Goal: Task Accomplishment & Management: Use online tool/utility

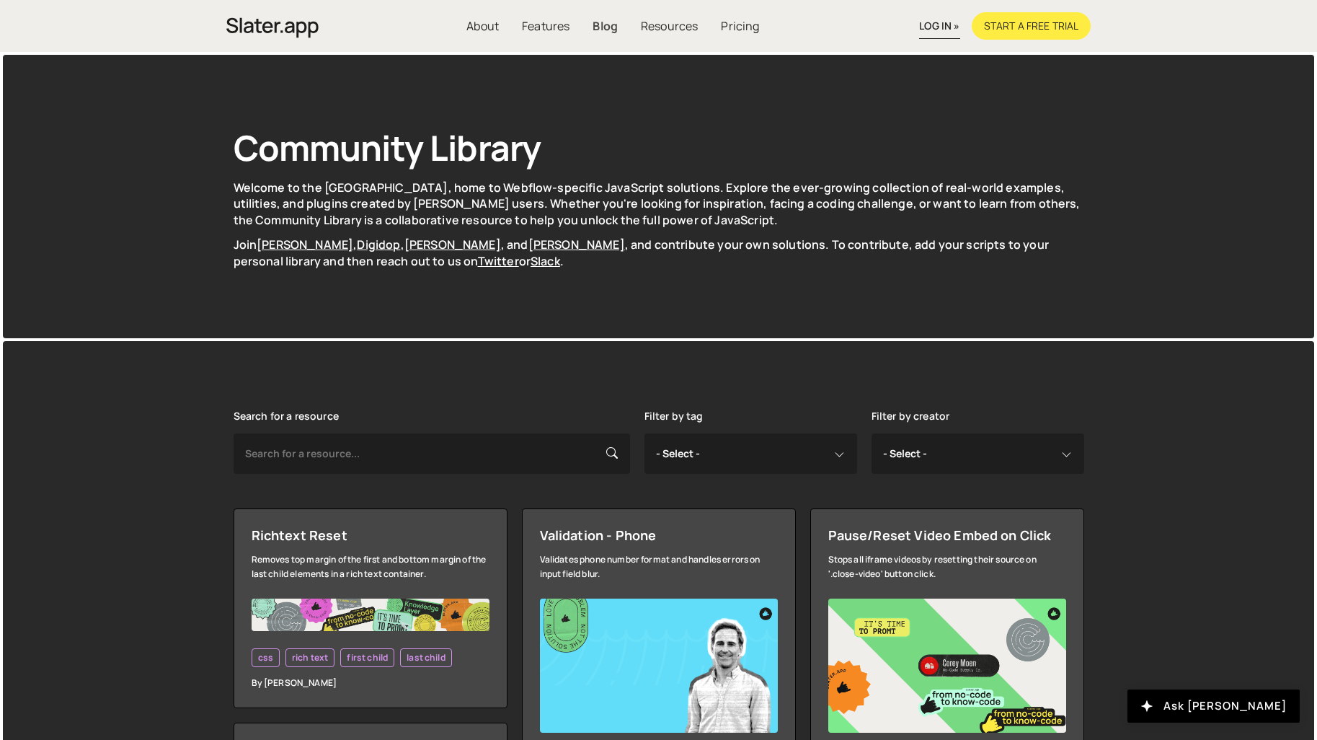
click at [593, 31] on link "Blog" at bounding box center [605, 25] width 48 height 27
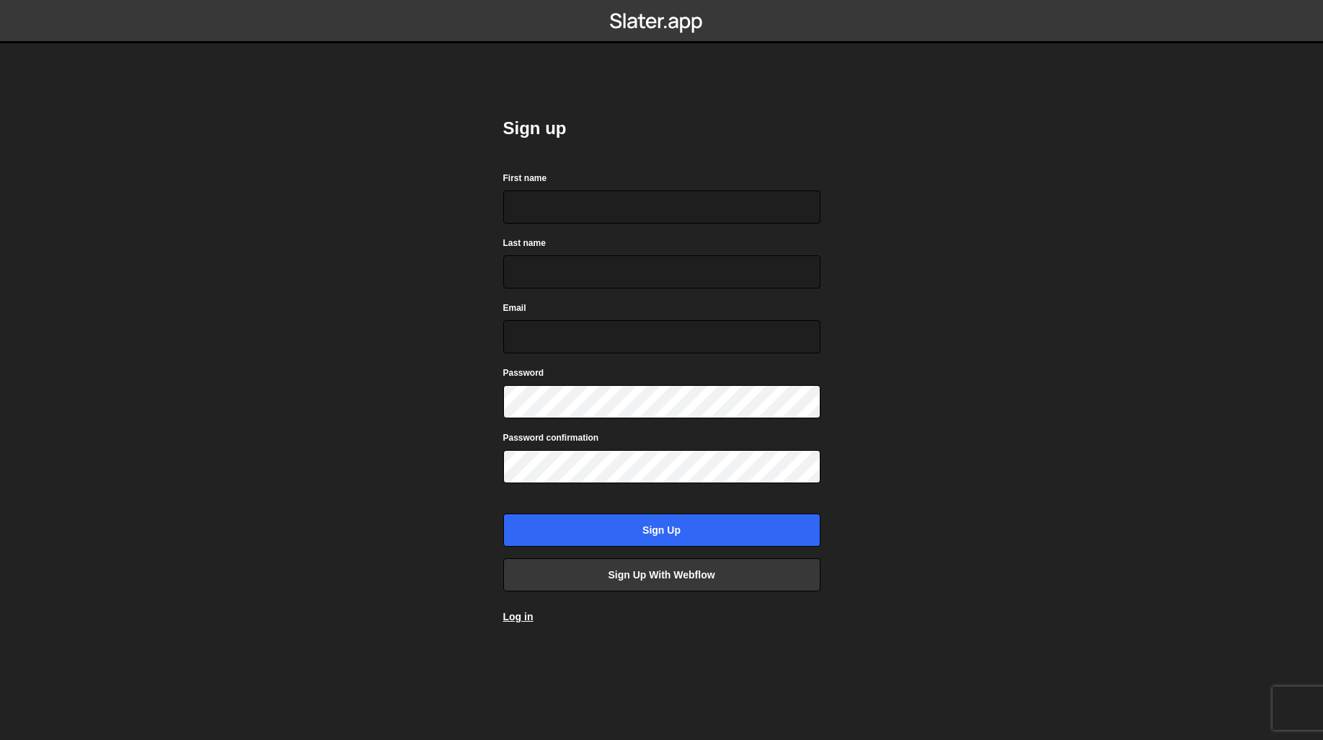
click at [654, 166] on div "Sign up First name Last name Email Password Password confirmation Sign up Sign …" at bounding box center [661, 370] width 317 height 550
click at [629, 216] on input "First name" at bounding box center [661, 206] width 317 height 33
type input "[PERSON_NAME]"
click at [888, 198] on body "Sign up First name [PERSON_NAME] Last name [PERSON_NAME] Email Password Passwor…" at bounding box center [661, 370] width 1323 height 740
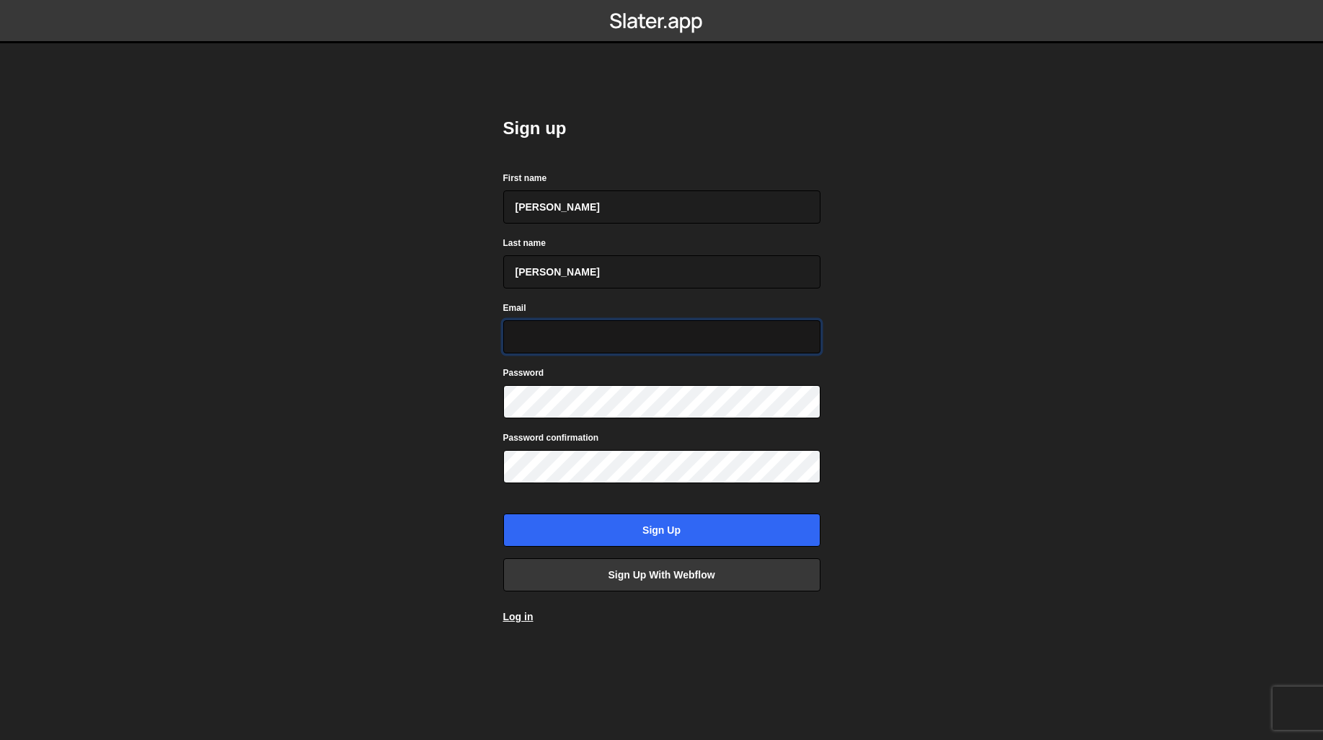
click at [722, 324] on input "Email" at bounding box center [661, 336] width 317 height 33
type input "[PERSON_NAME][EMAIL_ADDRESS][DOMAIN_NAME]"
click at [877, 267] on body "Sign up First name [PERSON_NAME] Last name [PERSON_NAME] Email [PERSON_NAME][EM…" at bounding box center [661, 370] width 1323 height 740
click at [619, 433] on div "Password confirmation" at bounding box center [661, 456] width 317 height 53
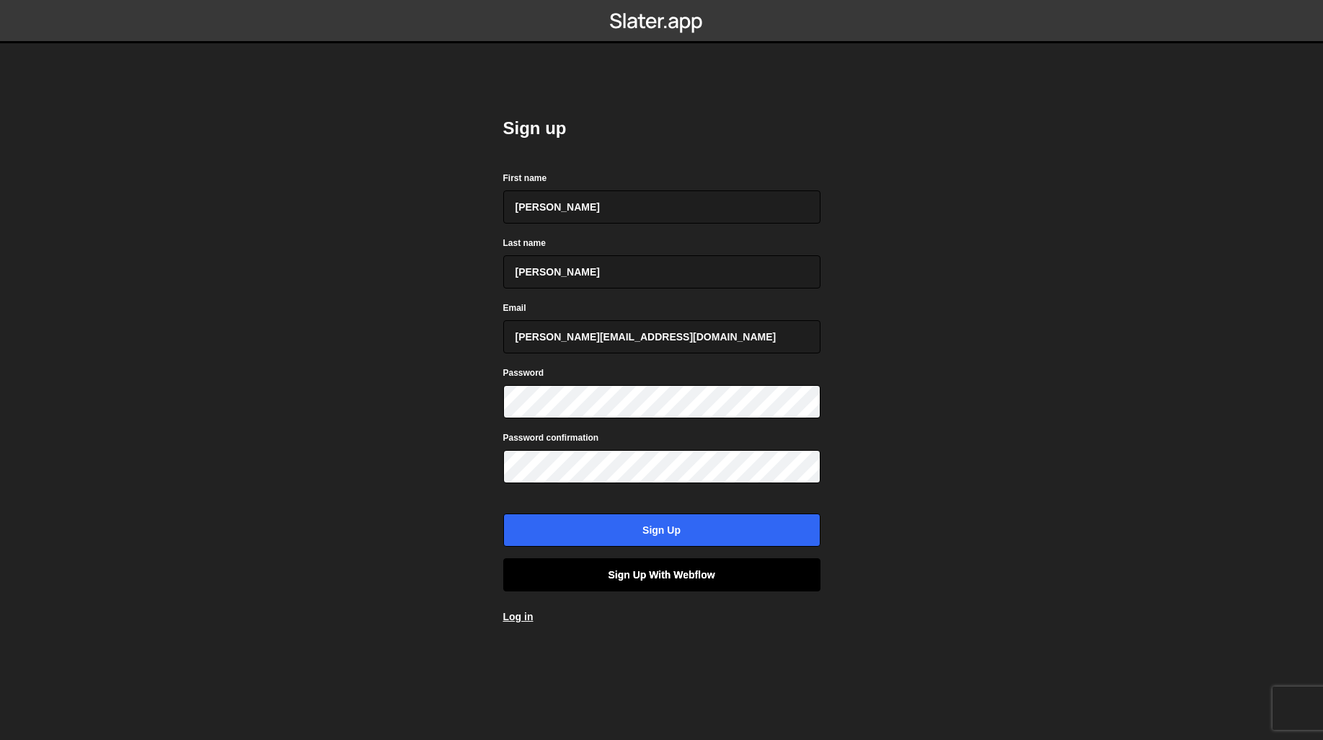
click at [678, 576] on link "Sign up with Webflow" at bounding box center [661, 574] width 317 height 33
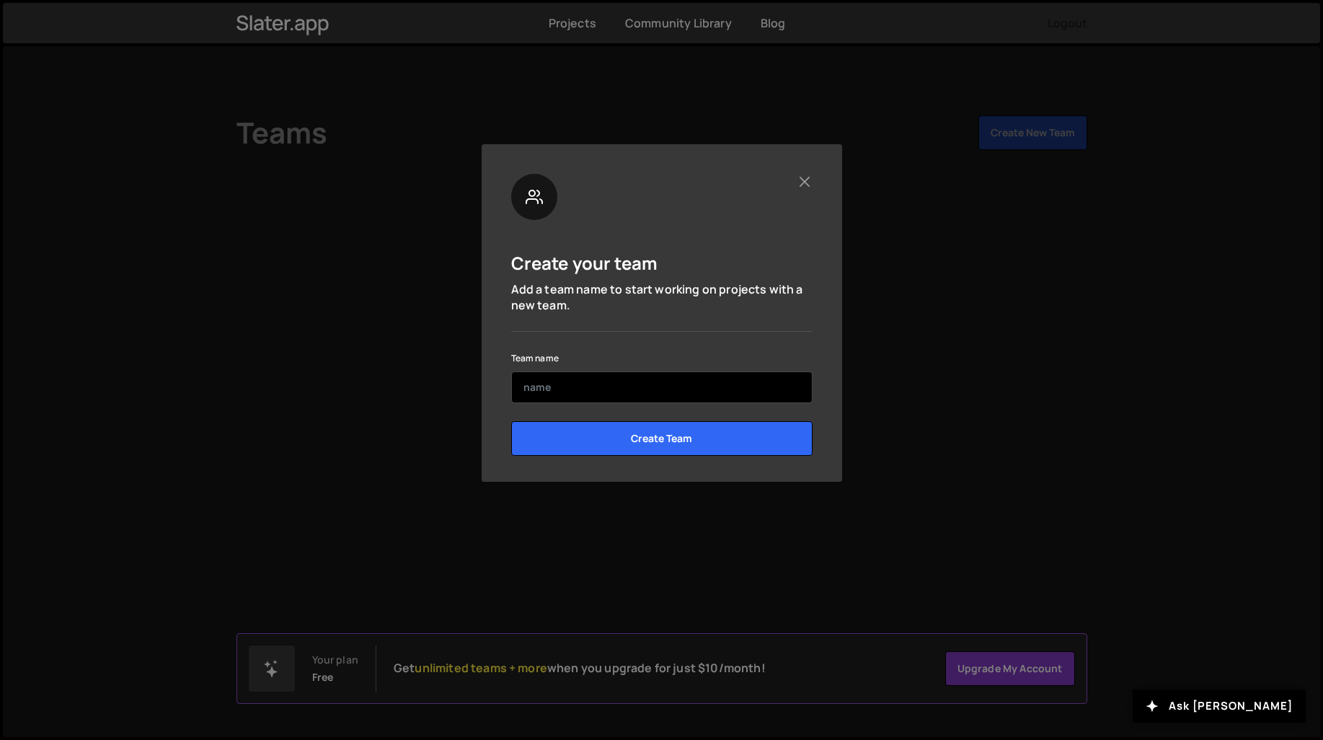
click at [687, 390] on input "text" at bounding box center [661, 387] width 301 height 32
type input "Tabflows"
click at [742, 296] on p "Add a team name to start working on projects with a new team." at bounding box center [661, 297] width 301 height 32
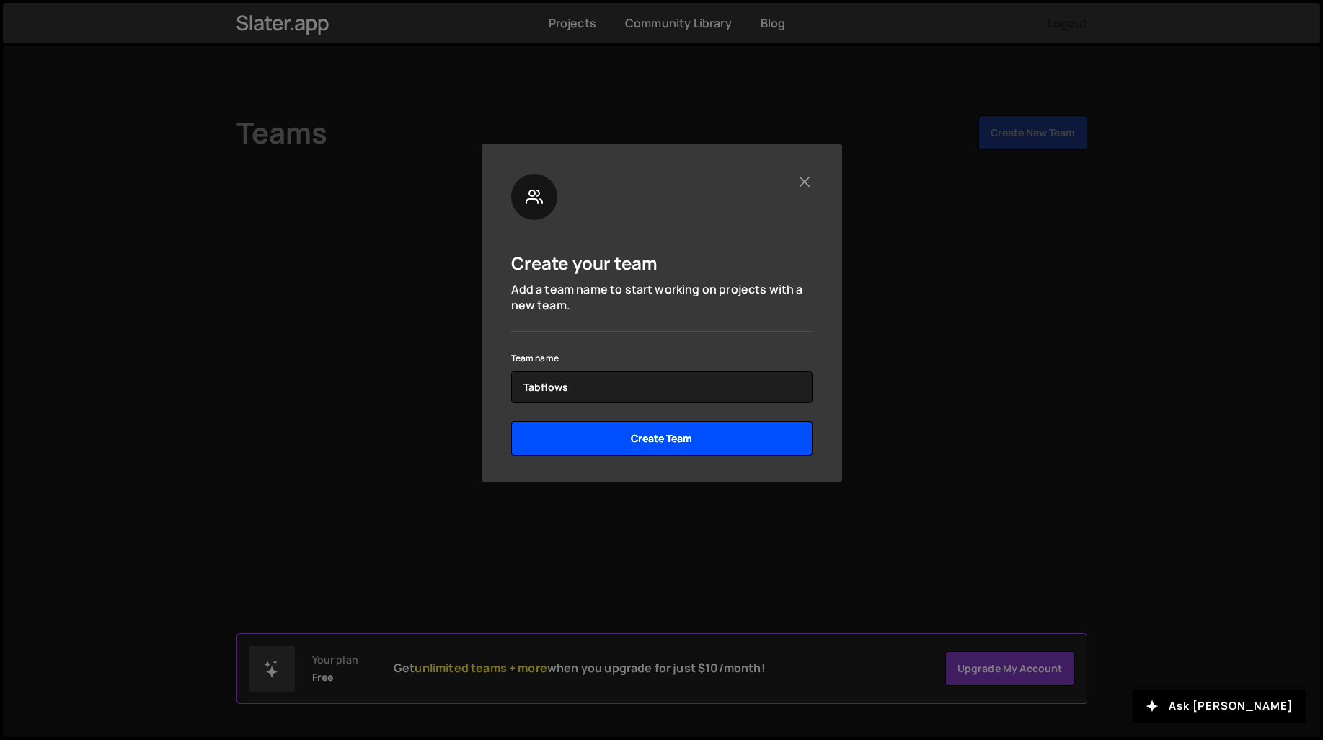
click at [703, 464] on div "Create Team" at bounding box center [661, 443] width 301 height 45
click at [706, 448] on input "Create Team" at bounding box center [661, 438] width 301 height 35
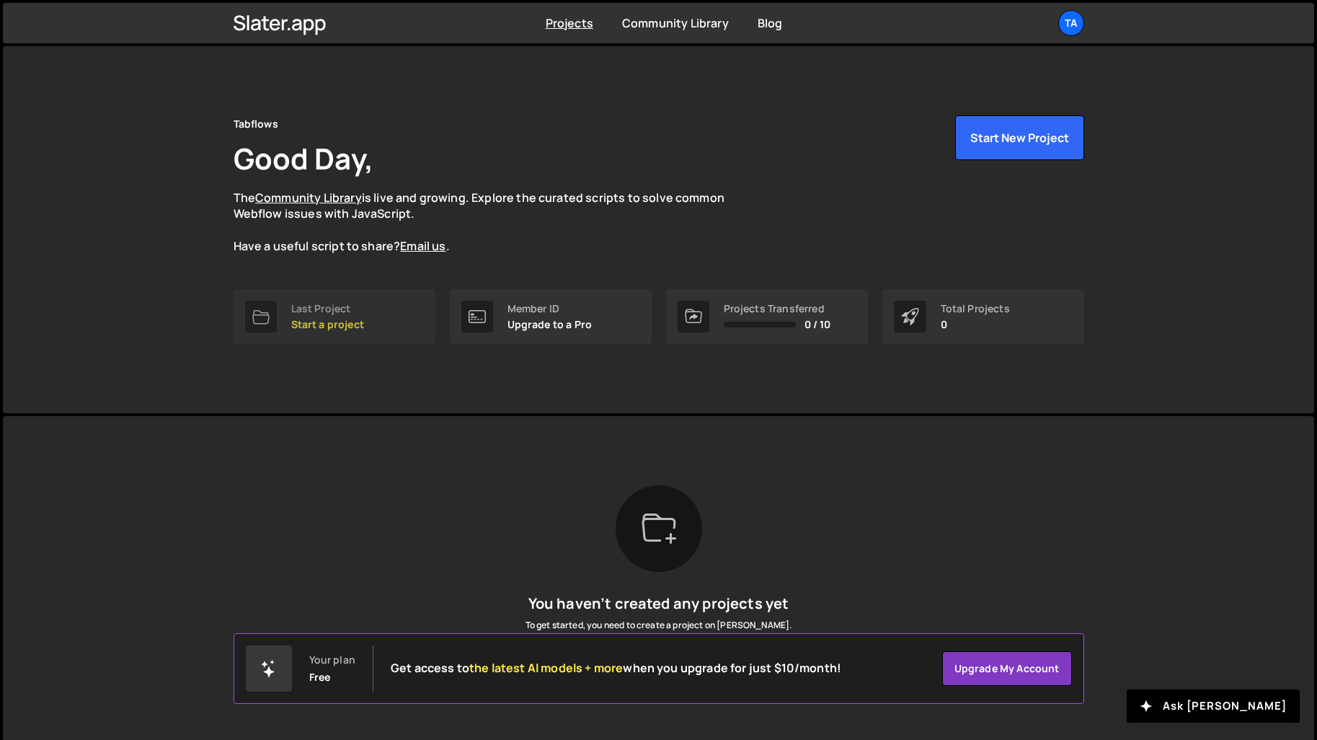
click at [328, 324] on p "Start a project" at bounding box center [327, 325] width 73 height 12
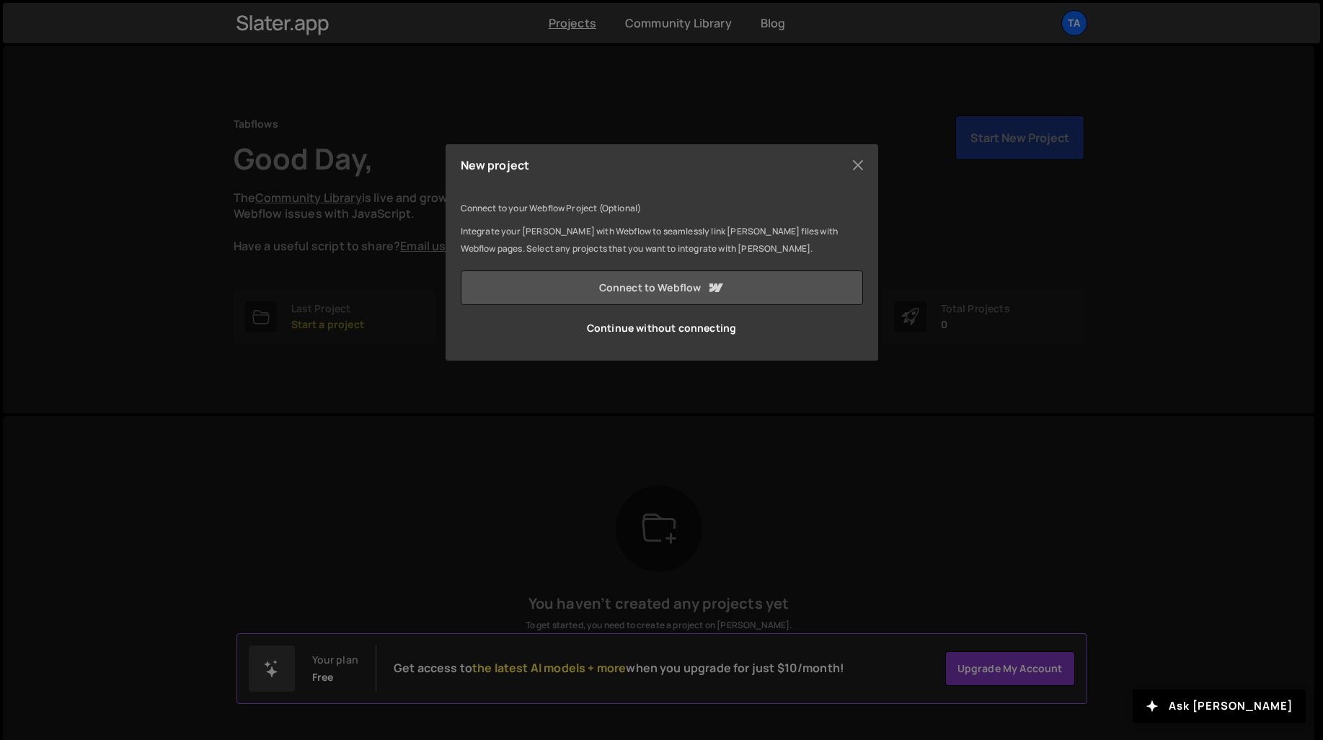
click at [639, 283] on link "Connect to Webflow" at bounding box center [662, 287] width 402 height 35
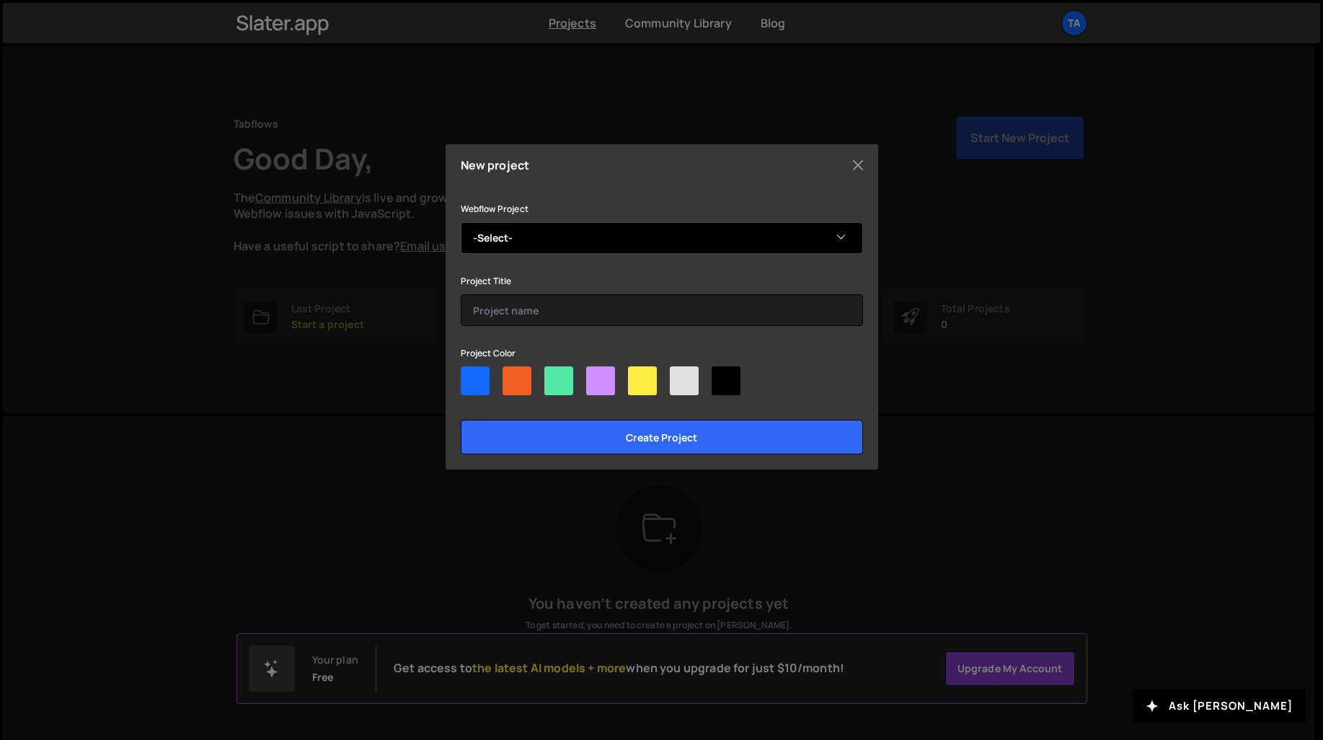
click at [831, 234] on select "-Select- Copy of Tabflows" at bounding box center [662, 238] width 402 height 32
select select "68a1d77ad79c51fdbbd6adb8"
click at [461, 222] on select "-Select- Copy of Tabflows" at bounding box center [662, 238] width 402 height 32
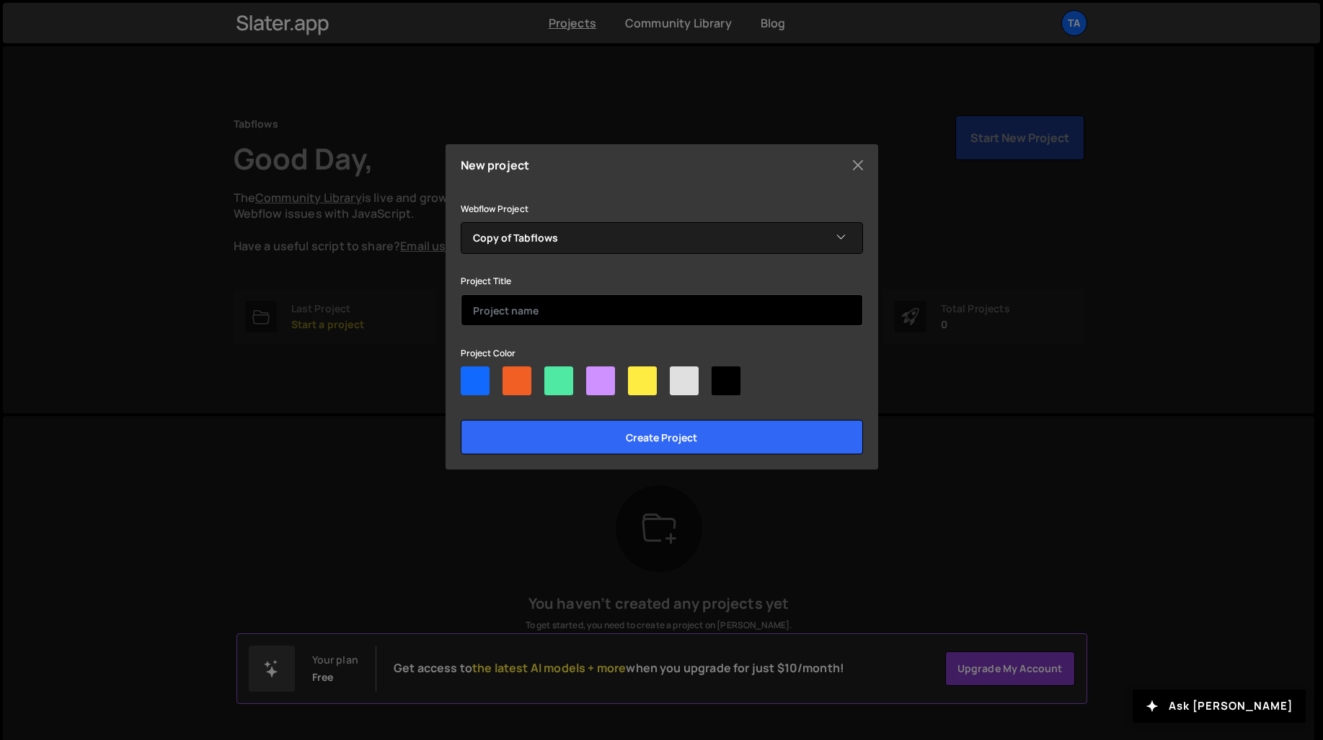
click at [668, 311] on input "text" at bounding box center [662, 310] width 402 height 32
type input "Copy of Tabflows"
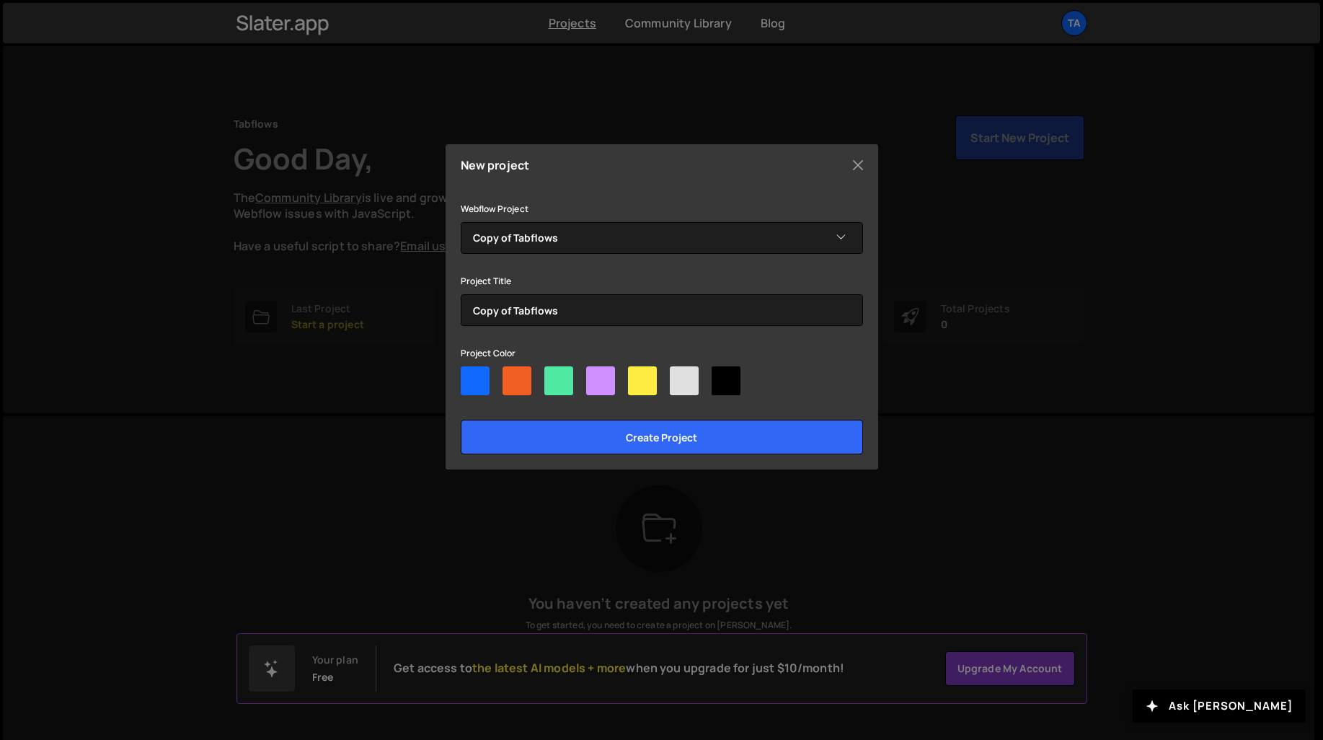
click at [474, 389] on div at bounding box center [475, 380] width 29 height 29
click at [470, 376] on input"] "radio" at bounding box center [465, 370] width 9 height 9
radio input"] "true"
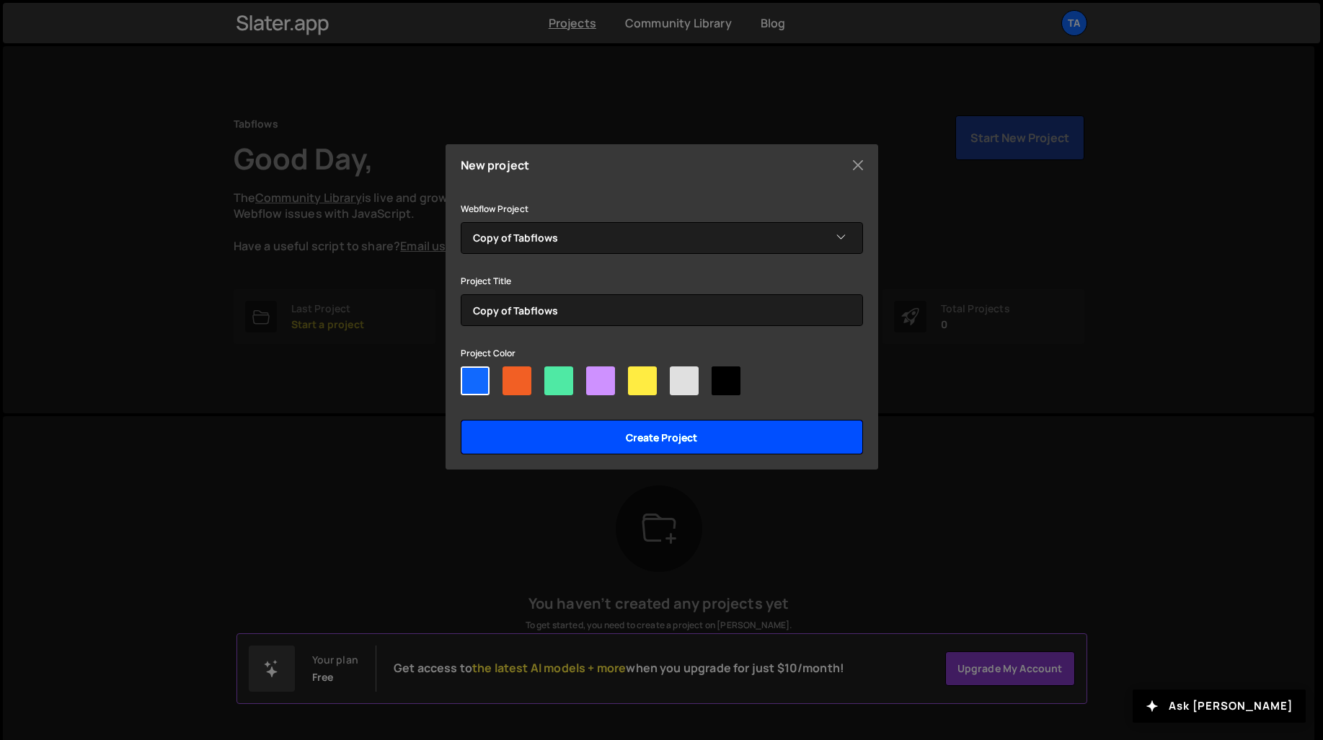
click at [696, 448] on input "Create project" at bounding box center [662, 437] width 402 height 35
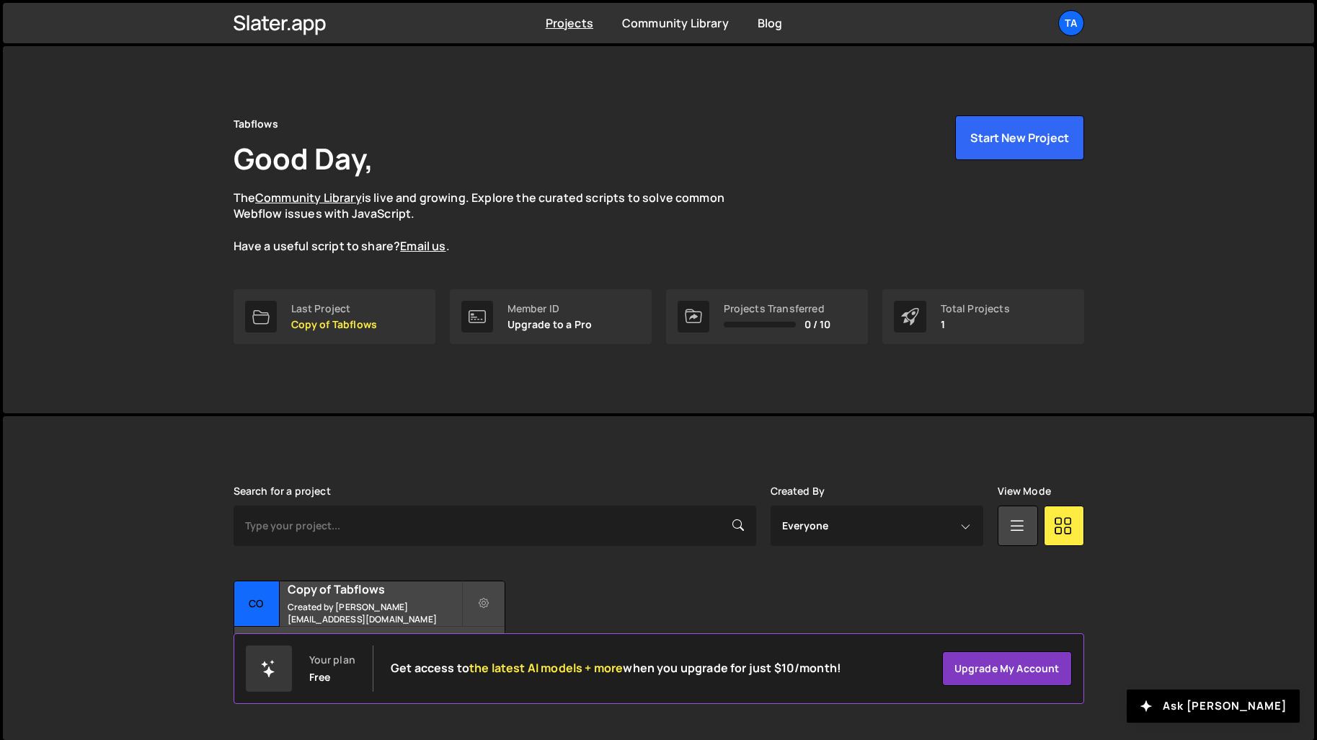
click at [660, 647] on div "Your plan Free Get access to the latest AI models + more when you upgrade for j…" at bounding box center [544, 668] width 596 height 46
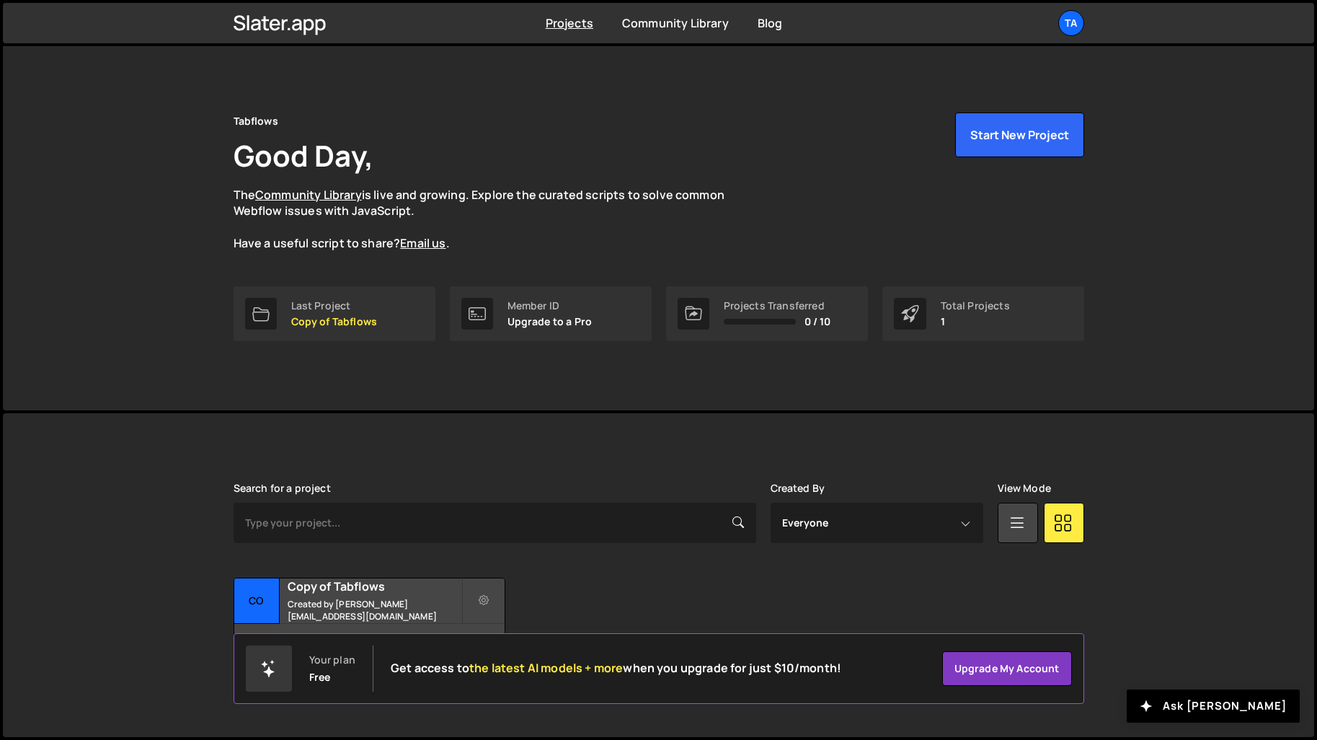
click at [516, 683] on div "Your plan Free Get access to the latest AI models + more when you upgrade for j…" at bounding box center [544, 668] width 596 height 46
click at [520, 668] on span "the latest AI models + more" at bounding box center [546, 668] width 154 height 16
click at [357, 591] on h2 "Copy of Tabflows" at bounding box center [375, 586] width 174 height 16
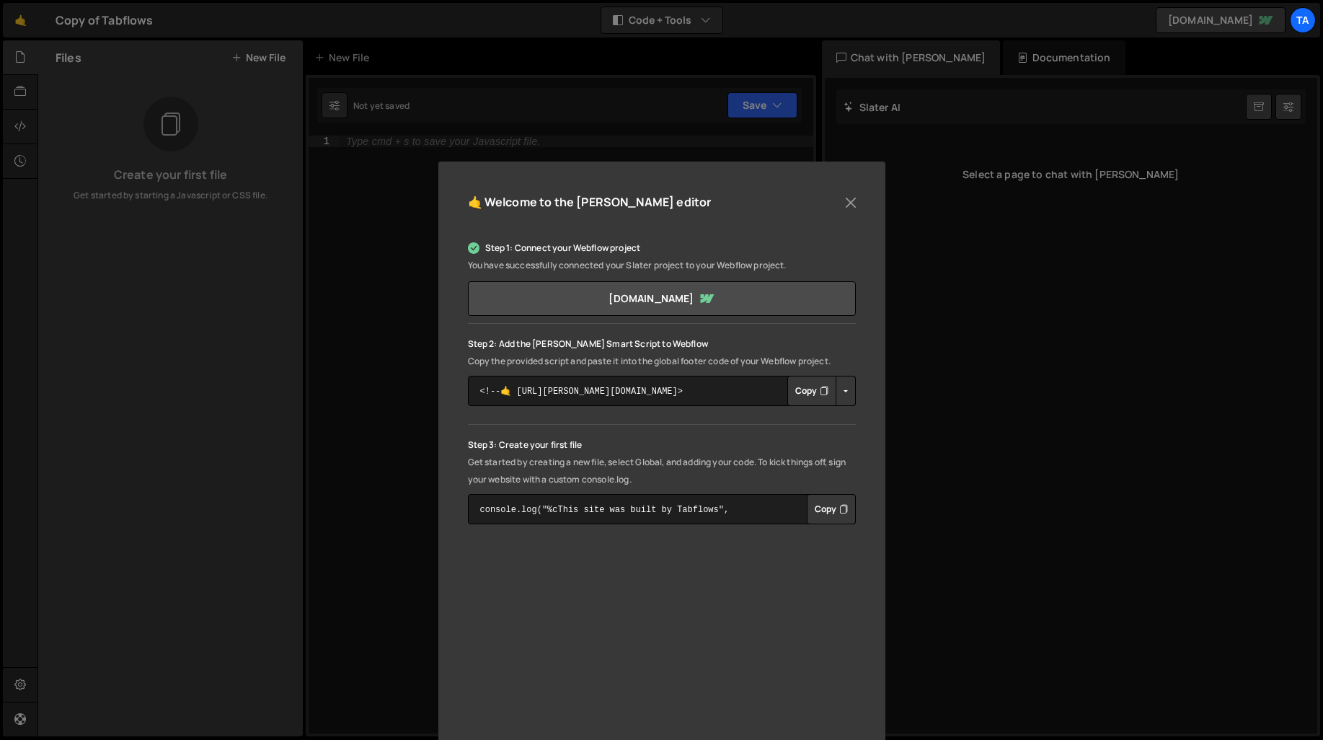
click at [814, 398] on button "Copy" at bounding box center [811, 391] width 49 height 30
click at [728, 389] on textarea "<!--🤙 https://slater.app/16559.js--> <script>document.addEventListener("DOMCont…" at bounding box center [662, 391] width 388 height 30
drag, startPoint x: 728, startPoint y: 392, endPoint x: 719, endPoint y: 444, distance: 53.3
click at [719, 446] on div "Step 1: Connect your Webflow project You have successfully connected your Slate…" at bounding box center [662, 381] width 388 height 285
click at [713, 394] on textarea "<!--🤙 https://slater.app/16559.js--> <script>document.addEventListener("DOMCont…" at bounding box center [662, 391] width 388 height 30
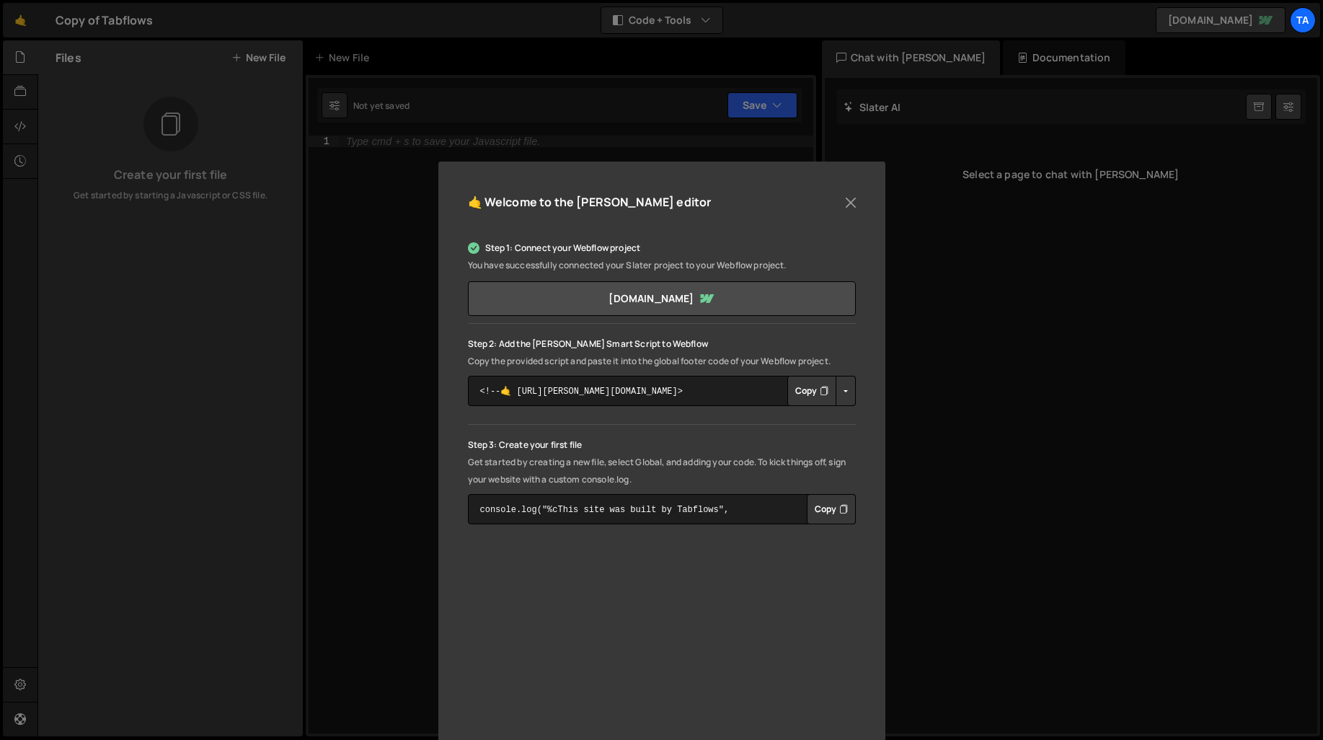
click at [794, 387] on button "Copy" at bounding box center [811, 391] width 49 height 30
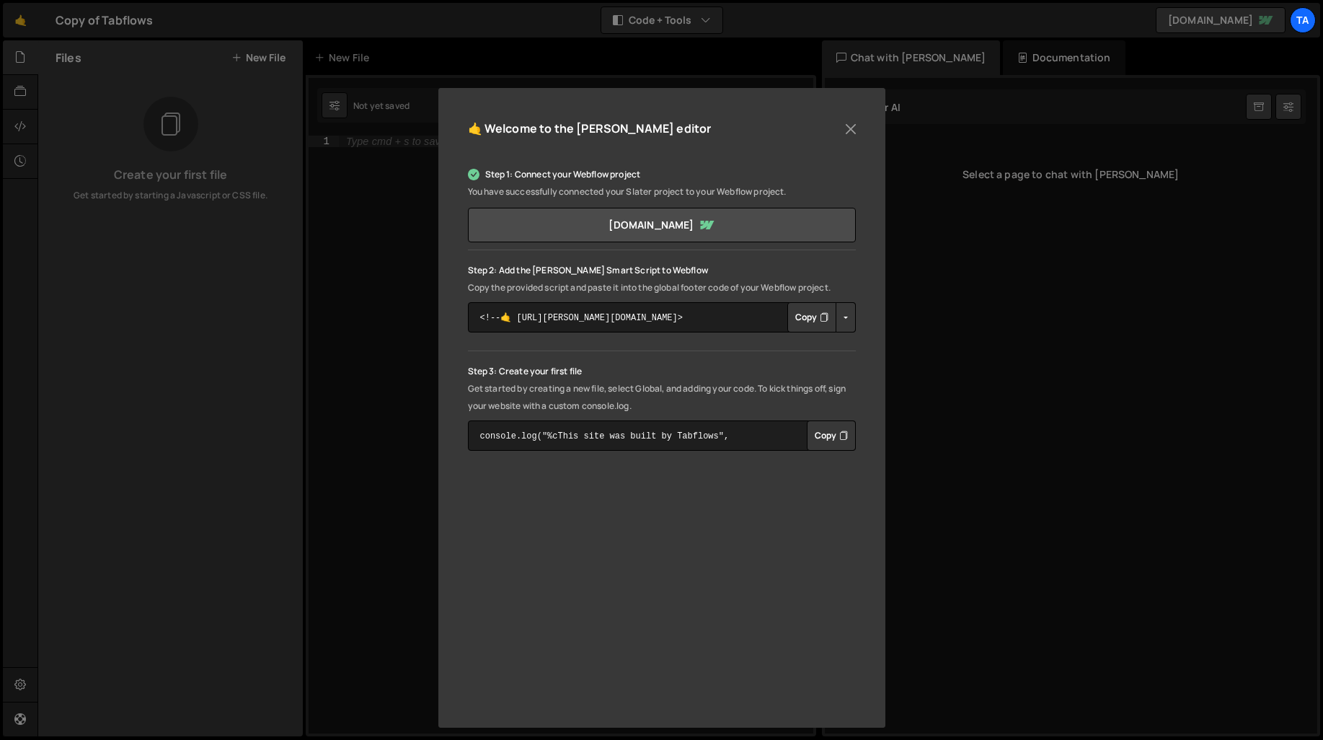
scroll to position [81, 0]
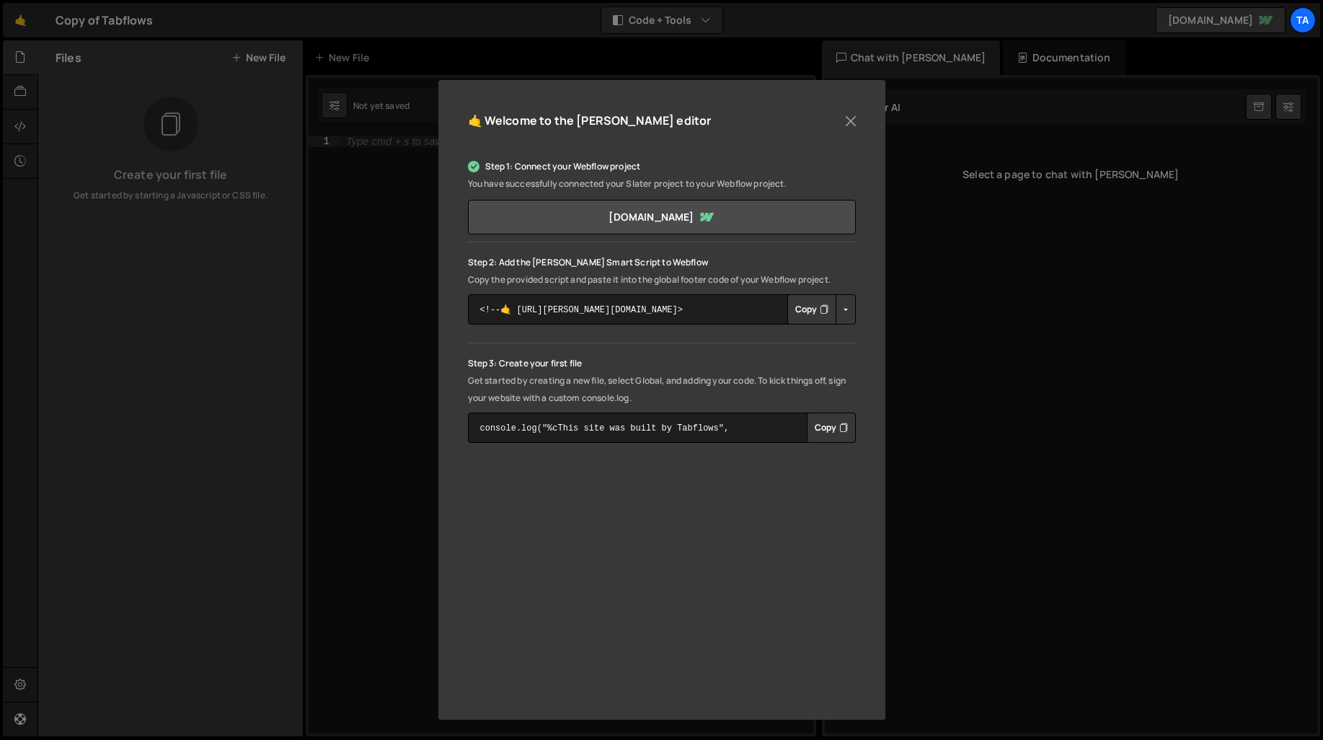
click at [821, 417] on button "Copy" at bounding box center [831, 427] width 49 height 30
click at [844, 125] on button "Close" at bounding box center [851, 121] width 22 height 22
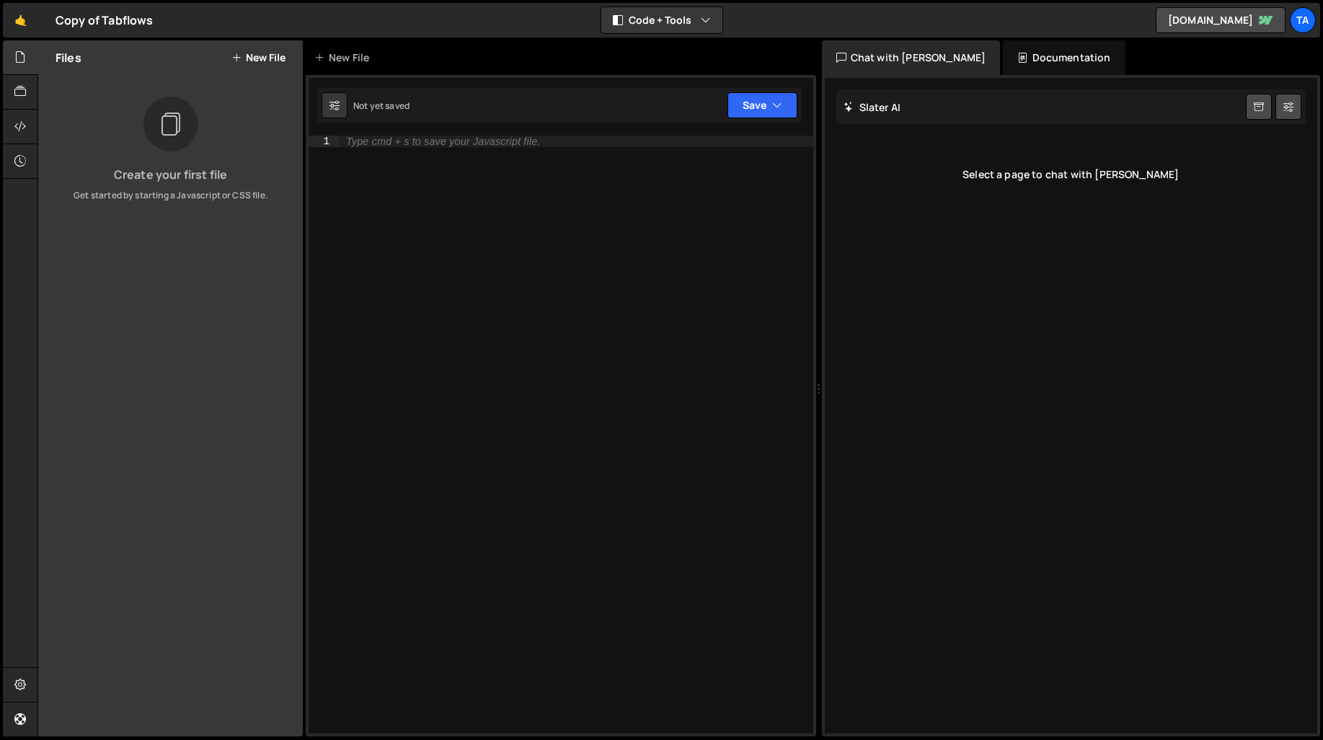
click at [260, 55] on button "New File" at bounding box center [258, 58] width 54 height 12
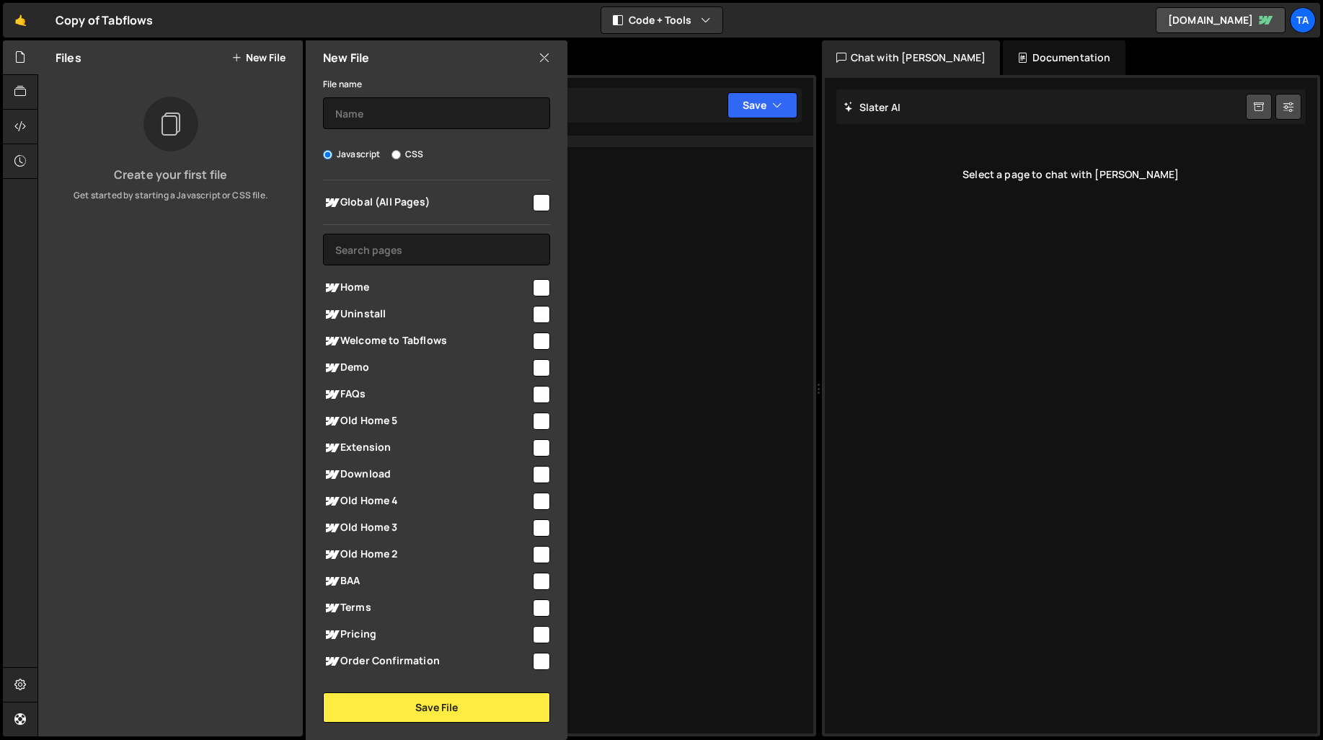
click at [533, 195] on input "checkbox" at bounding box center [541, 202] width 17 height 17
checkbox input "true"
click at [387, 111] on input "text" at bounding box center [436, 113] width 227 height 32
paste input "console.log("%cThis site was built by Tabflows", "background:blue;color:#fff;pa…"
type input "console.log("%cThis site was built by Tabflows", "background:blue;color:#fff;pa…"
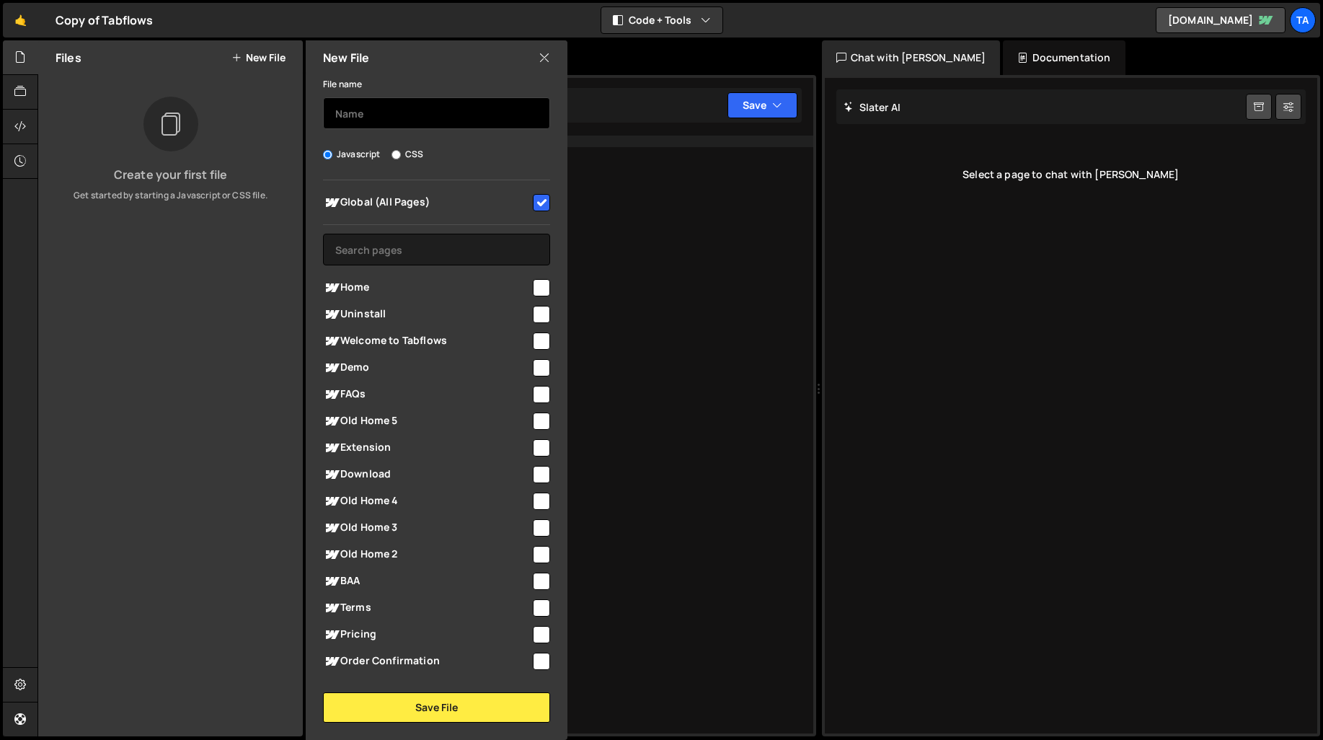
scroll to position [0, 0]
type input "Tester"
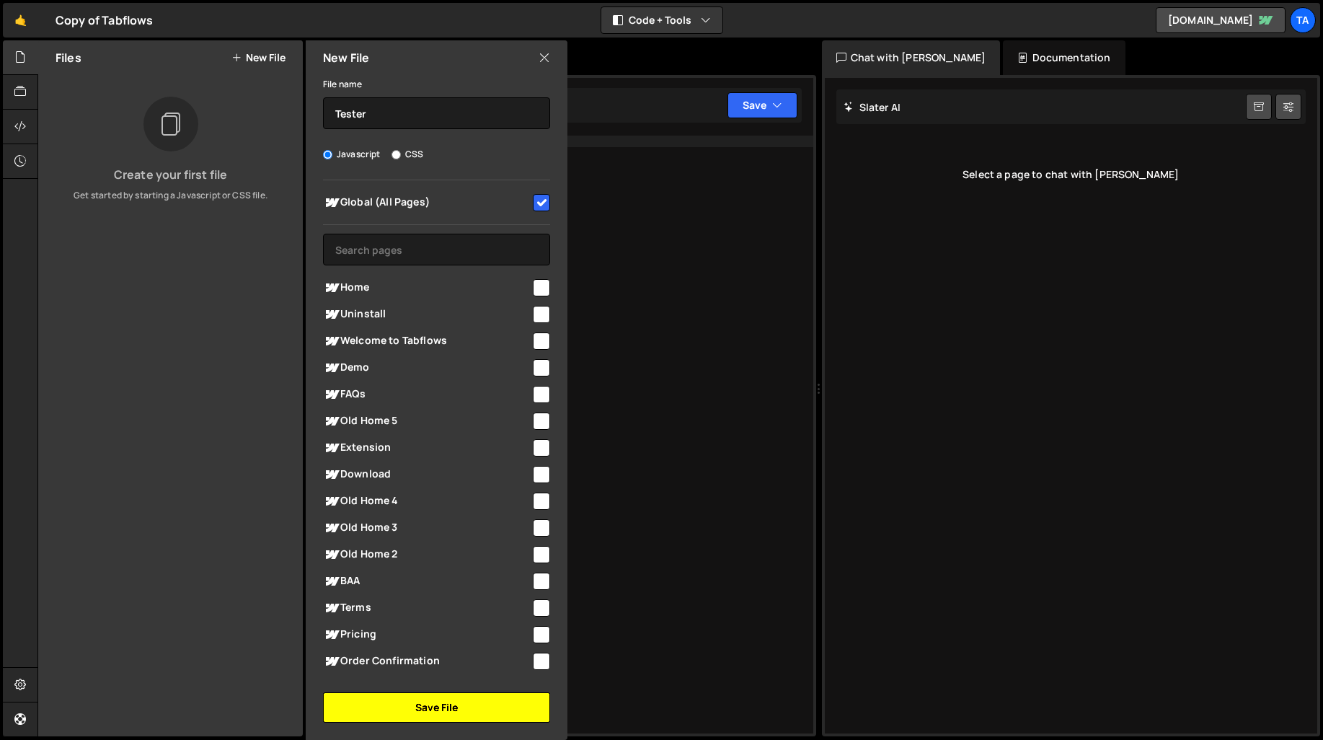
click at [488, 702] on button "Save File" at bounding box center [436, 707] width 227 height 30
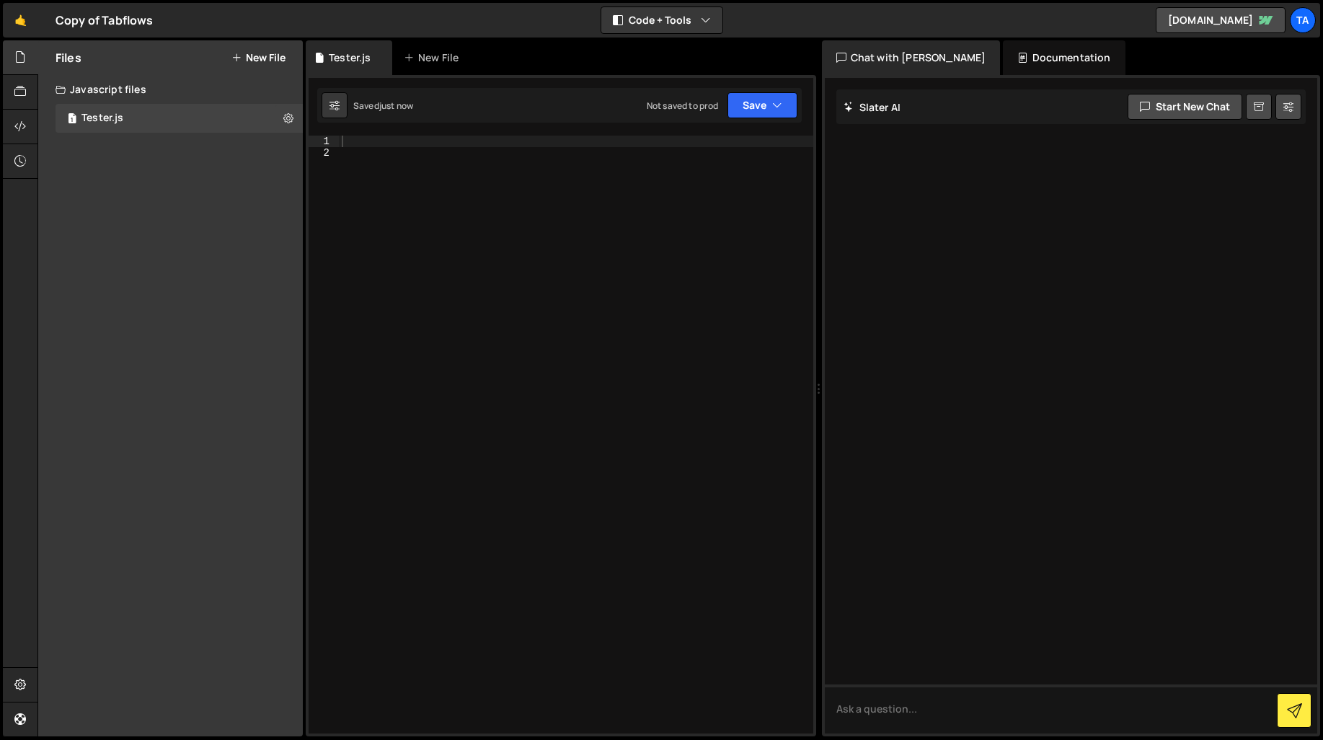
click at [523, 151] on div at bounding box center [576, 446] width 474 height 621
click at [523, 141] on div at bounding box center [576, 446] width 474 height 621
click at [751, 109] on button "Save" at bounding box center [763, 105] width 70 height 26
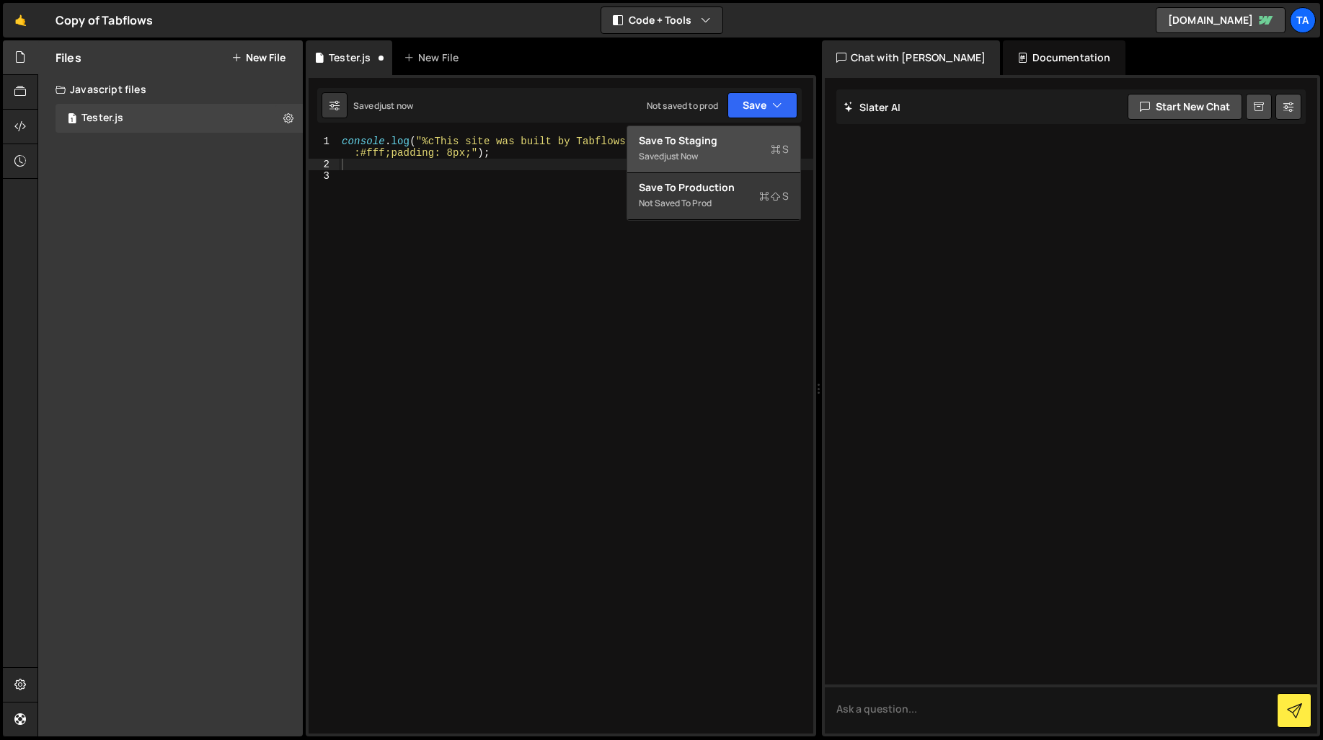
click at [735, 154] on div "Saved just now" at bounding box center [714, 156] width 150 height 17
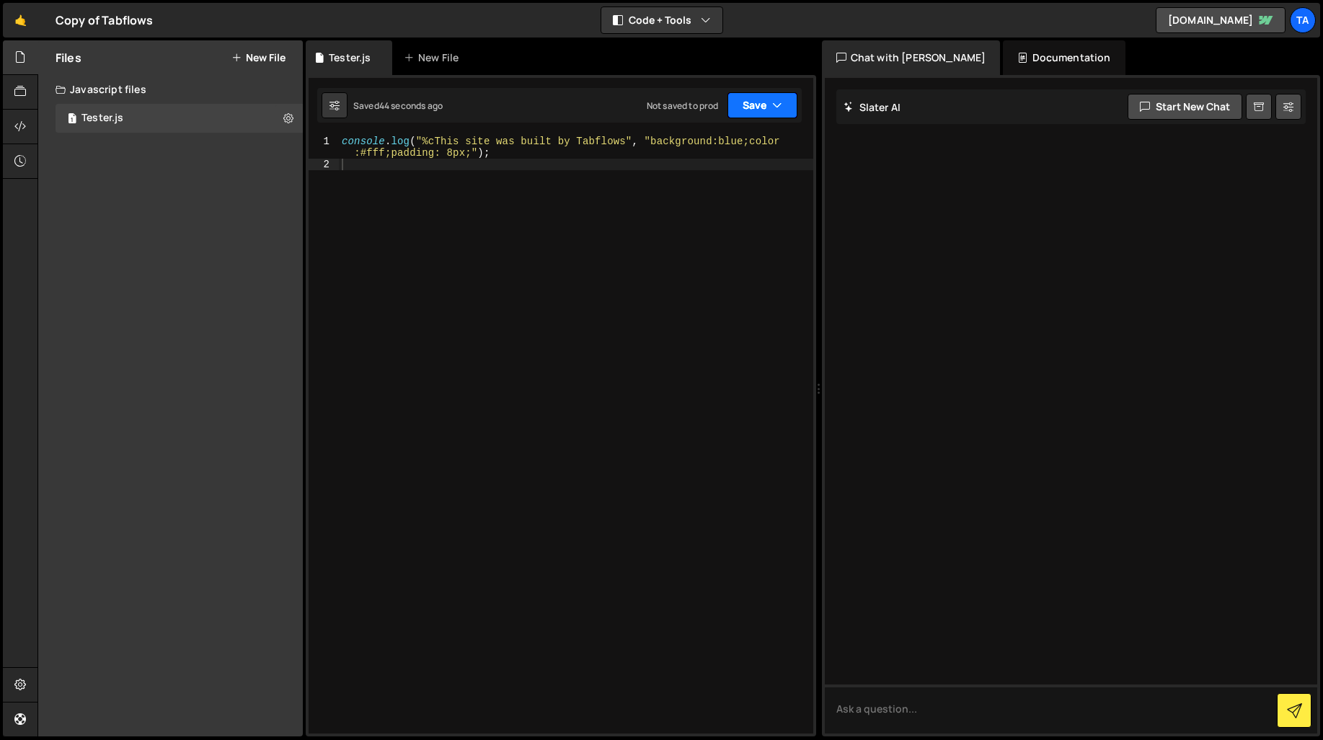
click at [777, 107] on icon "button" at bounding box center [777, 105] width 10 height 14
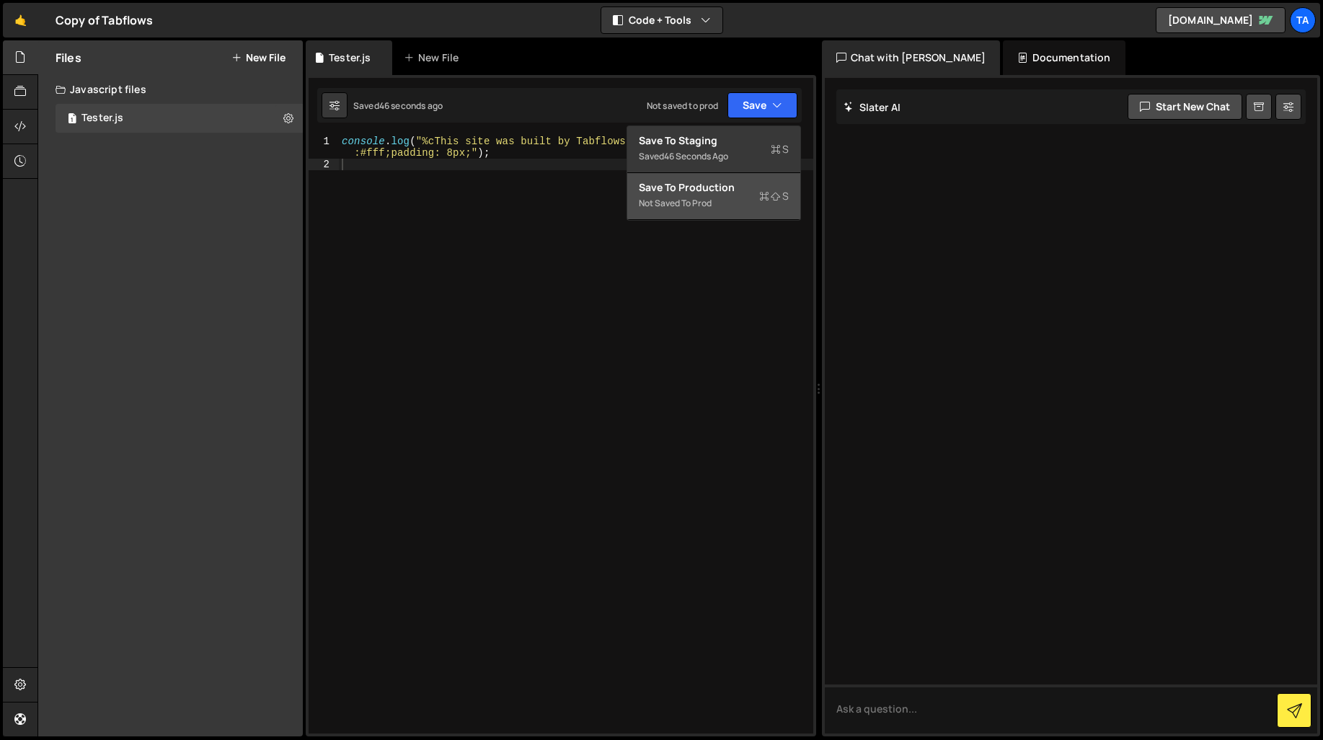
click at [736, 204] on div "Not saved to prod" at bounding box center [714, 203] width 150 height 17
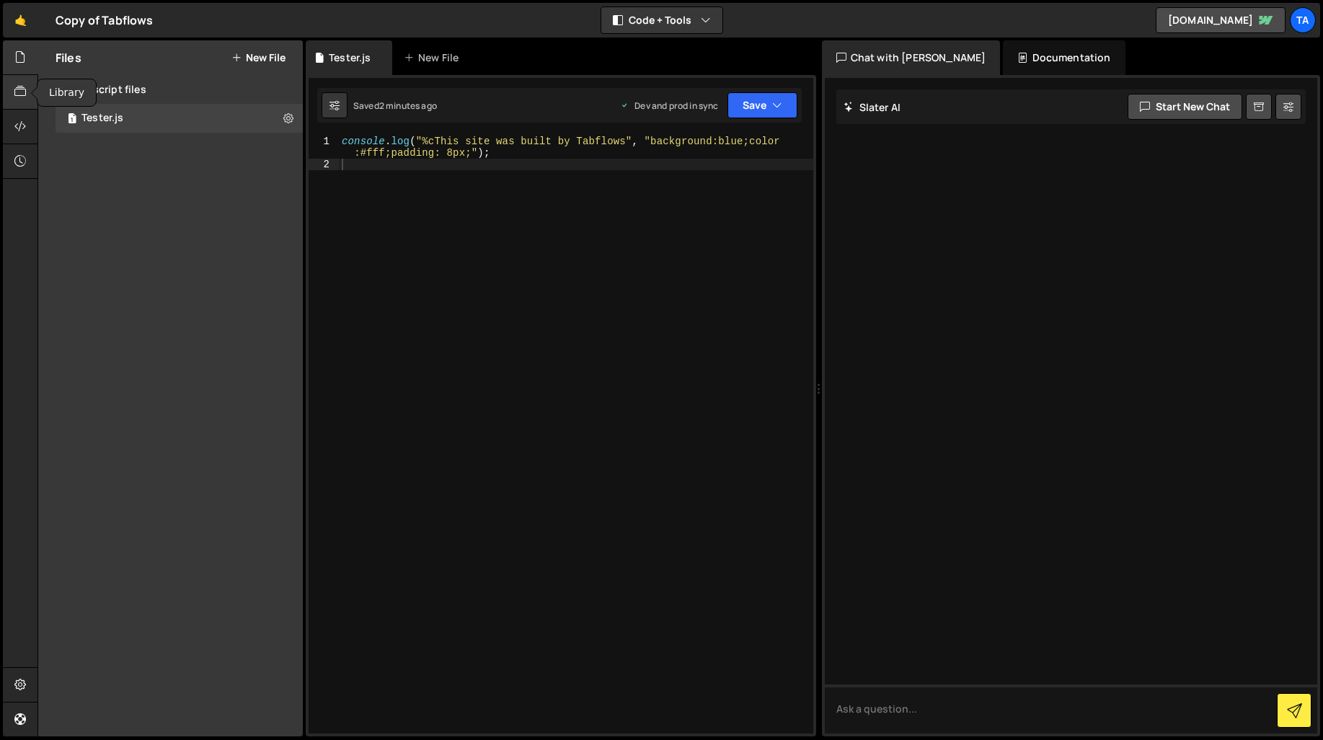
click at [17, 89] on icon at bounding box center [20, 92] width 12 height 16
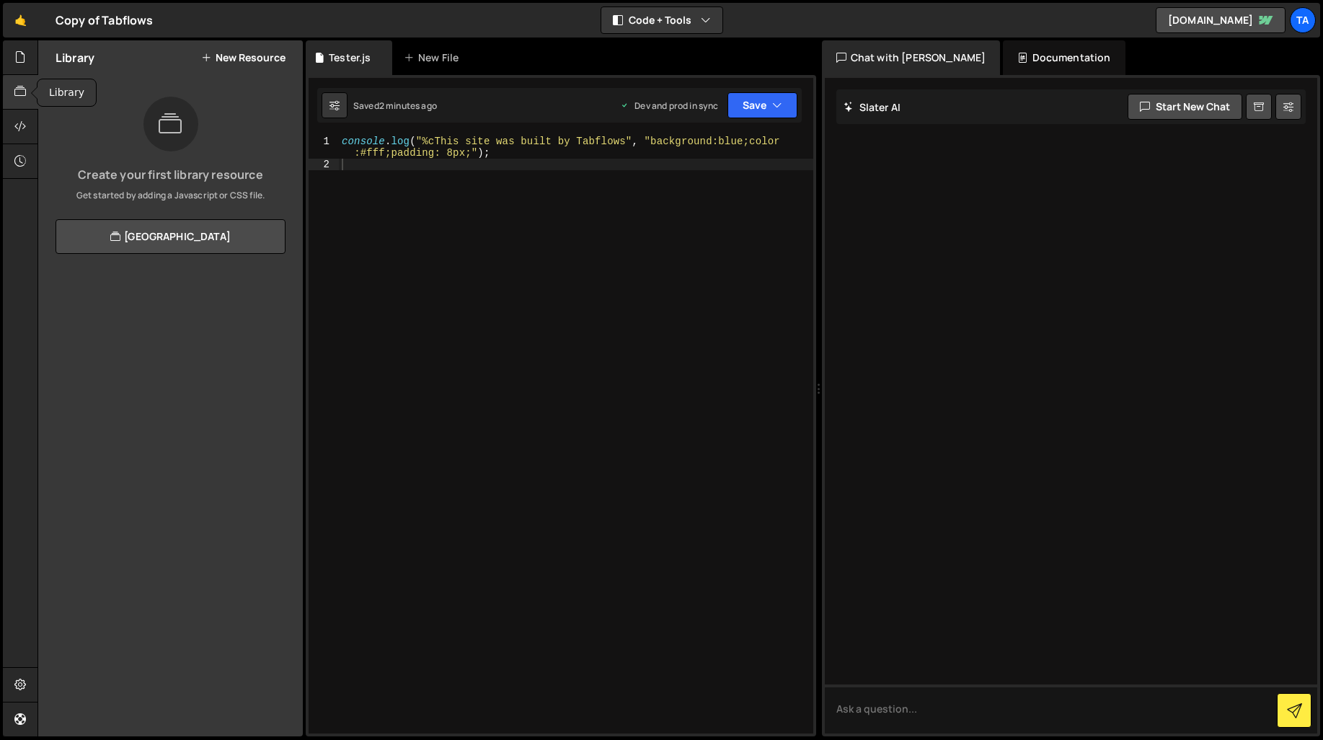
click at [25, 101] on div at bounding box center [20, 92] width 35 height 35
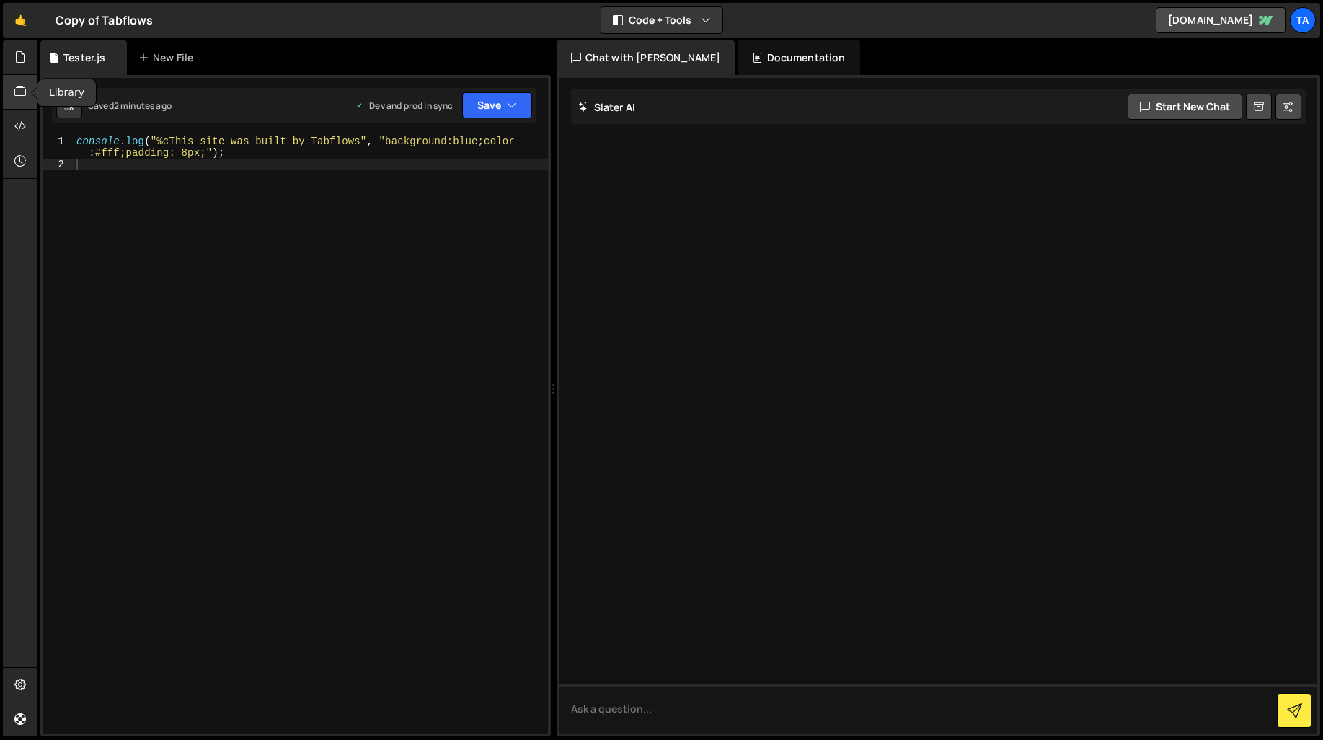
click at [25, 97] on icon at bounding box center [20, 92] width 12 height 16
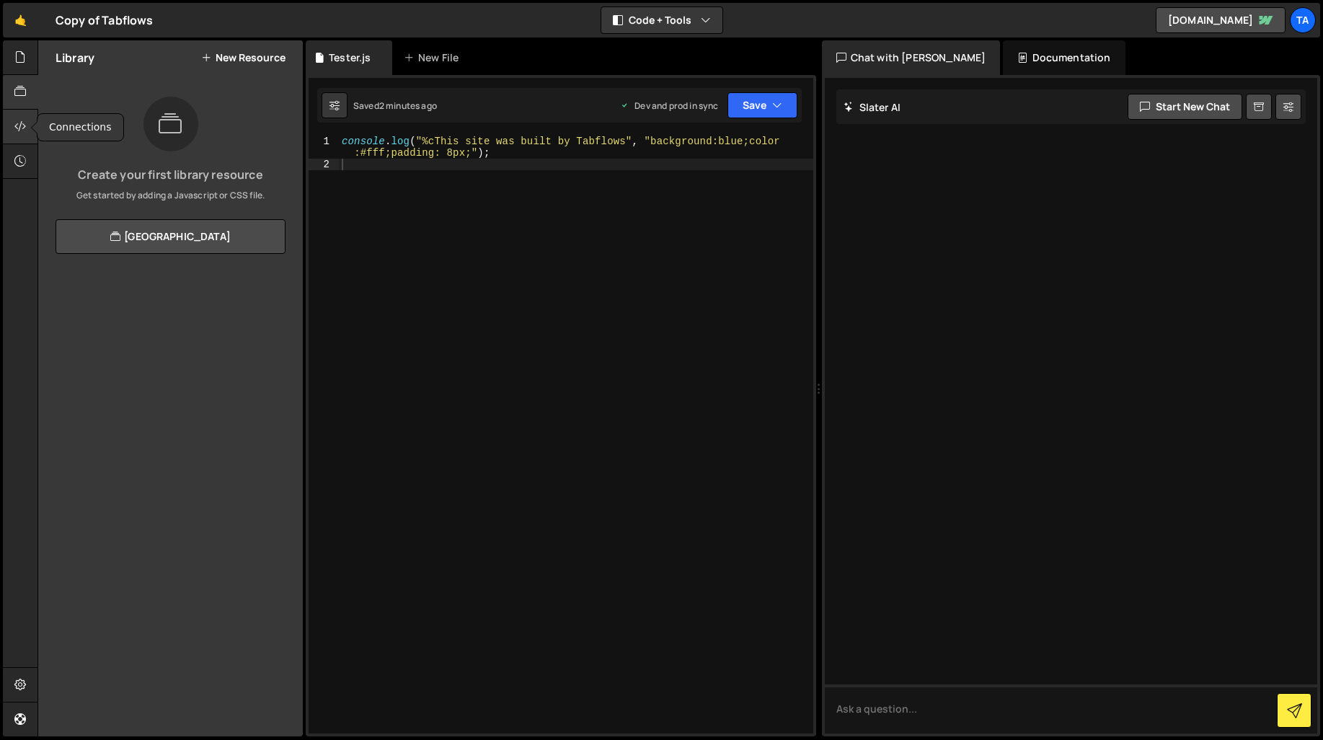
click at [26, 120] on icon at bounding box center [20, 126] width 12 height 16
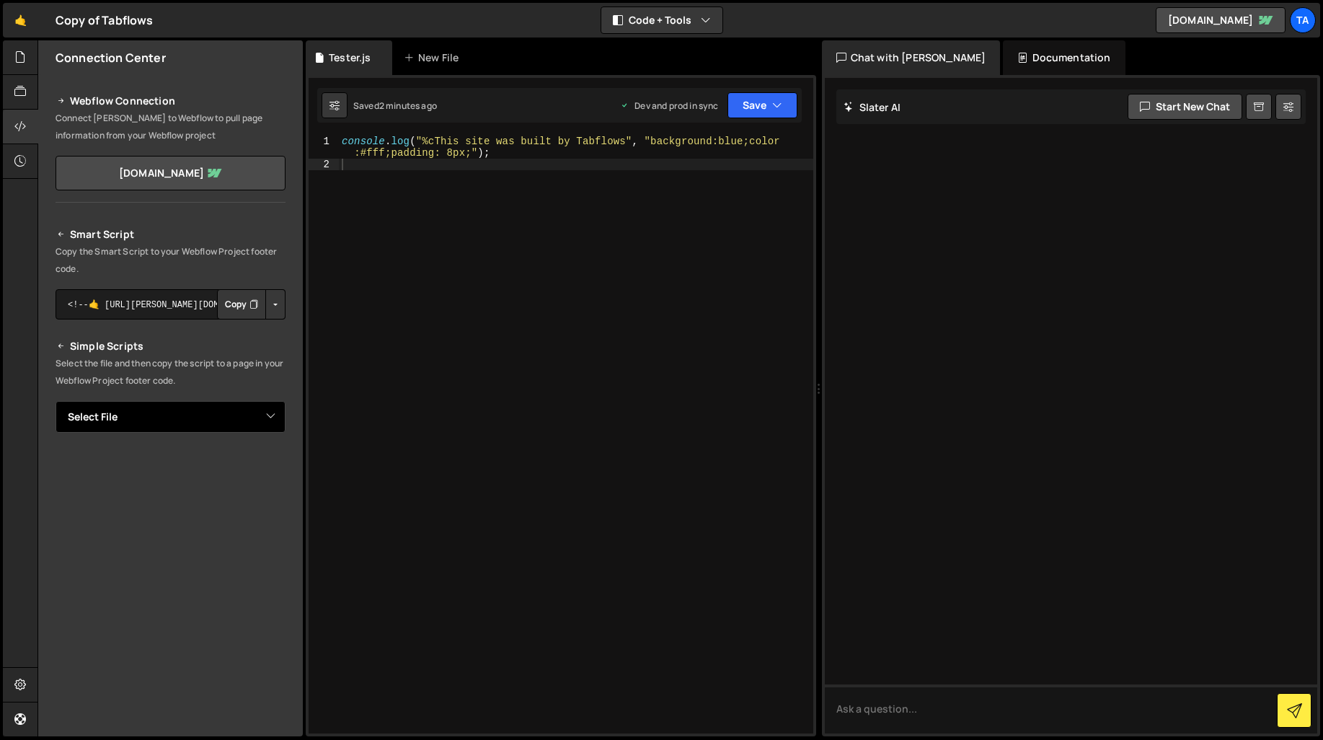
click at [271, 412] on select "Select File Tester.js" at bounding box center [171, 417] width 230 height 32
click at [267, 410] on select "Select File Tester.js" at bounding box center [171, 417] width 230 height 32
select select "45002"
click at [56, 401] on select "Select File Tester.js" at bounding box center [171, 417] width 230 height 32
click at [1020, 71] on div "Documentation" at bounding box center [1064, 57] width 122 height 35
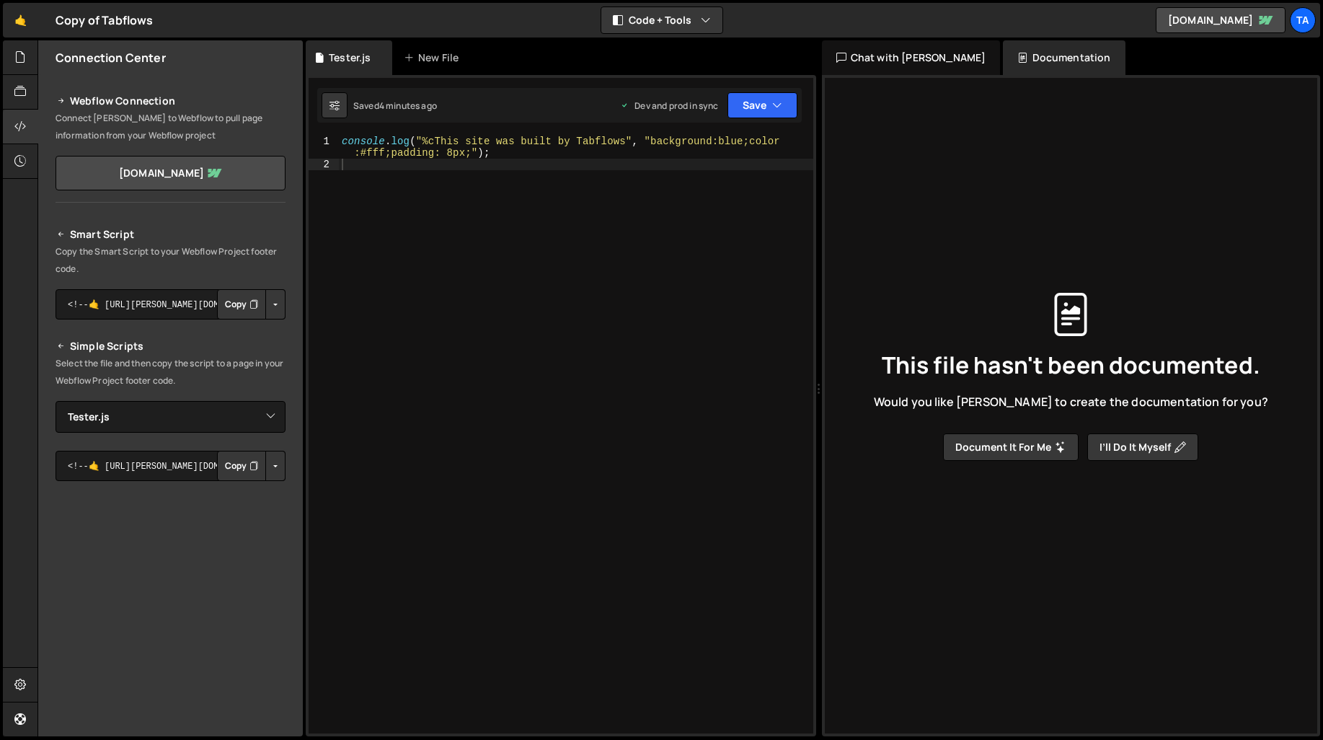
click at [912, 70] on div "Chat with Slater AI" at bounding box center [911, 57] width 179 height 35
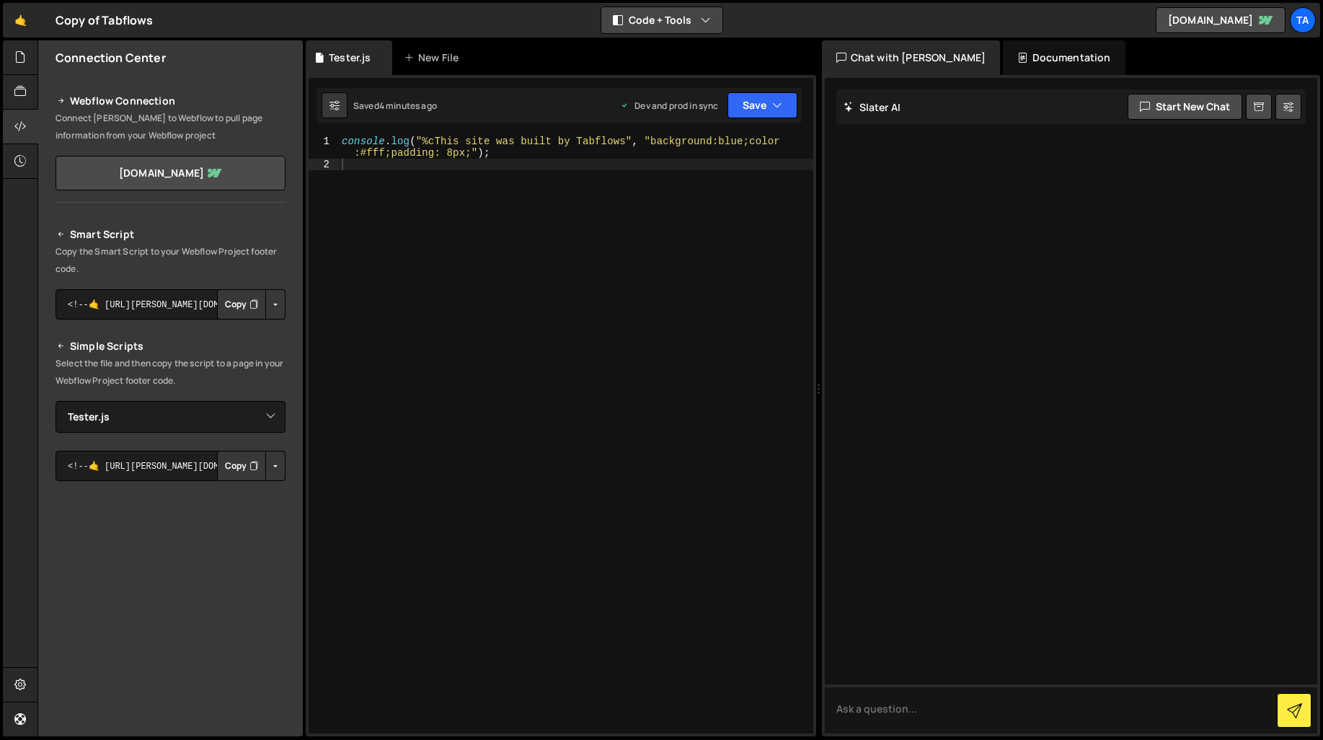
click at [711, 23] on button "Code + Tools" at bounding box center [661, 20] width 121 height 26
click at [106, 165] on link "tab-flows-d0dc7b9f6f9e135d39a9c2982e28c.webflow.io" at bounding box center [171, 173] width 230 height 35
click at [1269, 106] on link at bounding box center [1259, 107] width 26 height 26
click at [1019, 694] on textarea at bounding box center [1071, 708] width 493 height 49
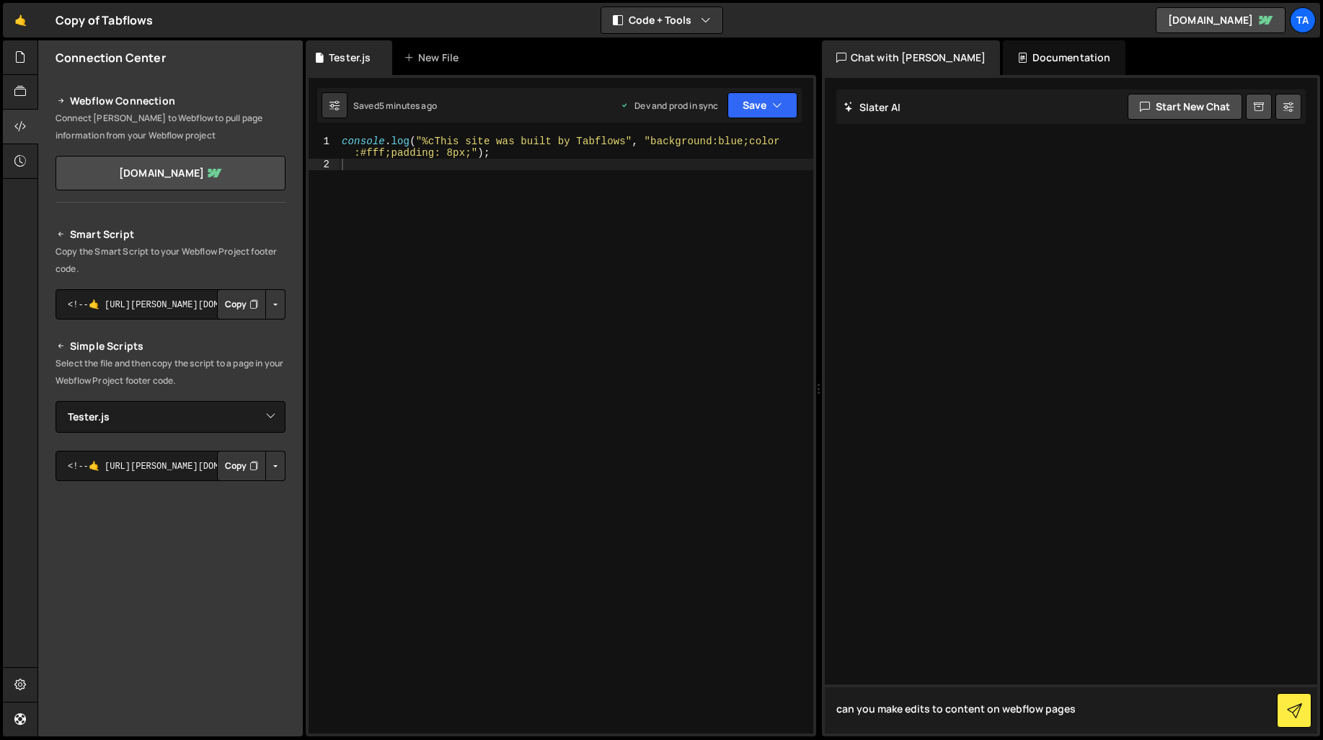
type textarea "can you make edits to content on webflow pages?"
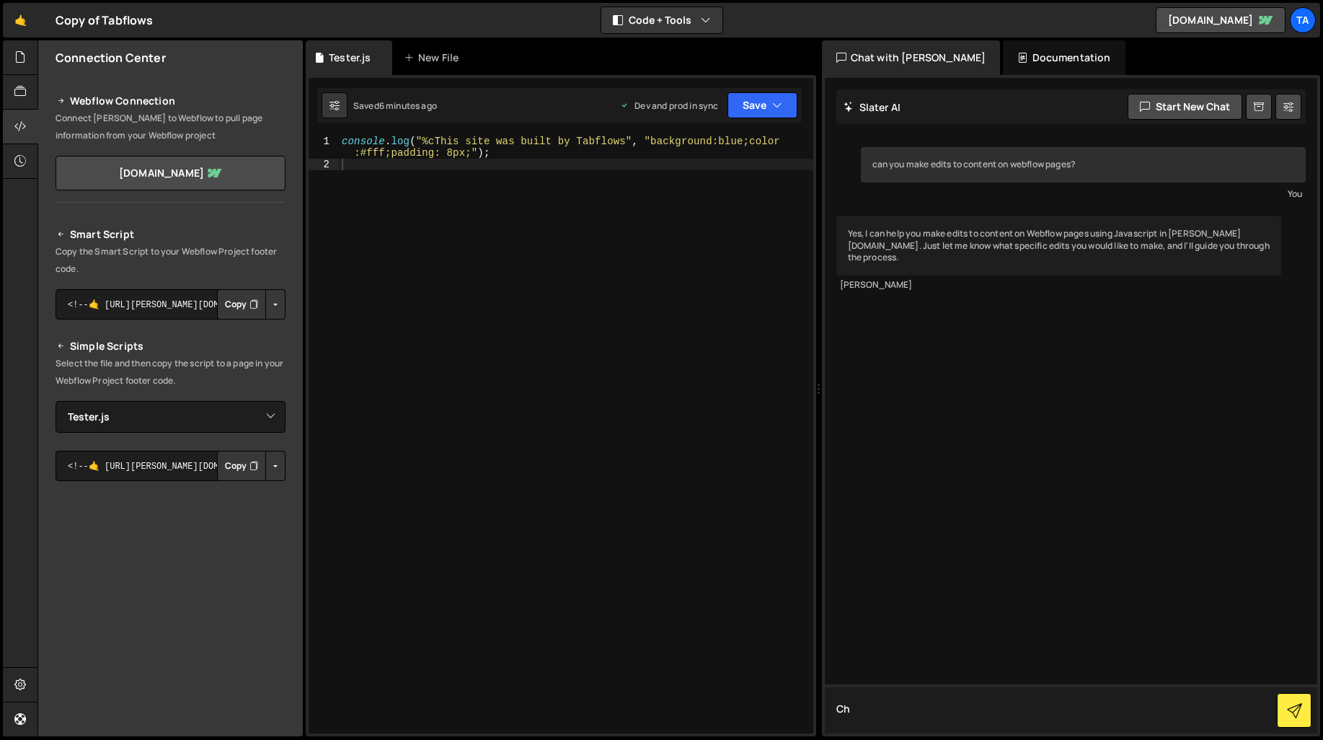
type textarea "C"
type textarea "Look at all the footers and tell me if they are consistent"
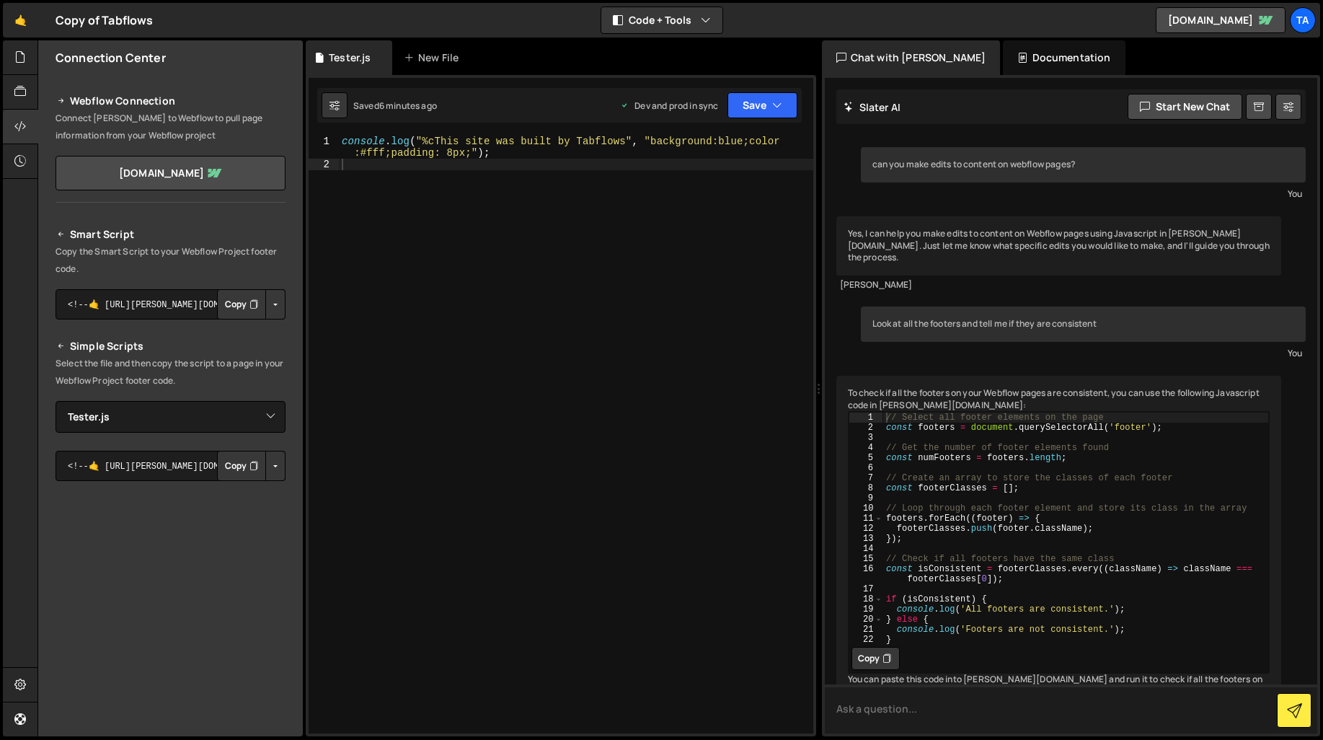
scroll to position [94, 0]
